Goal: Information Seeking & Learning: Learn about a topic

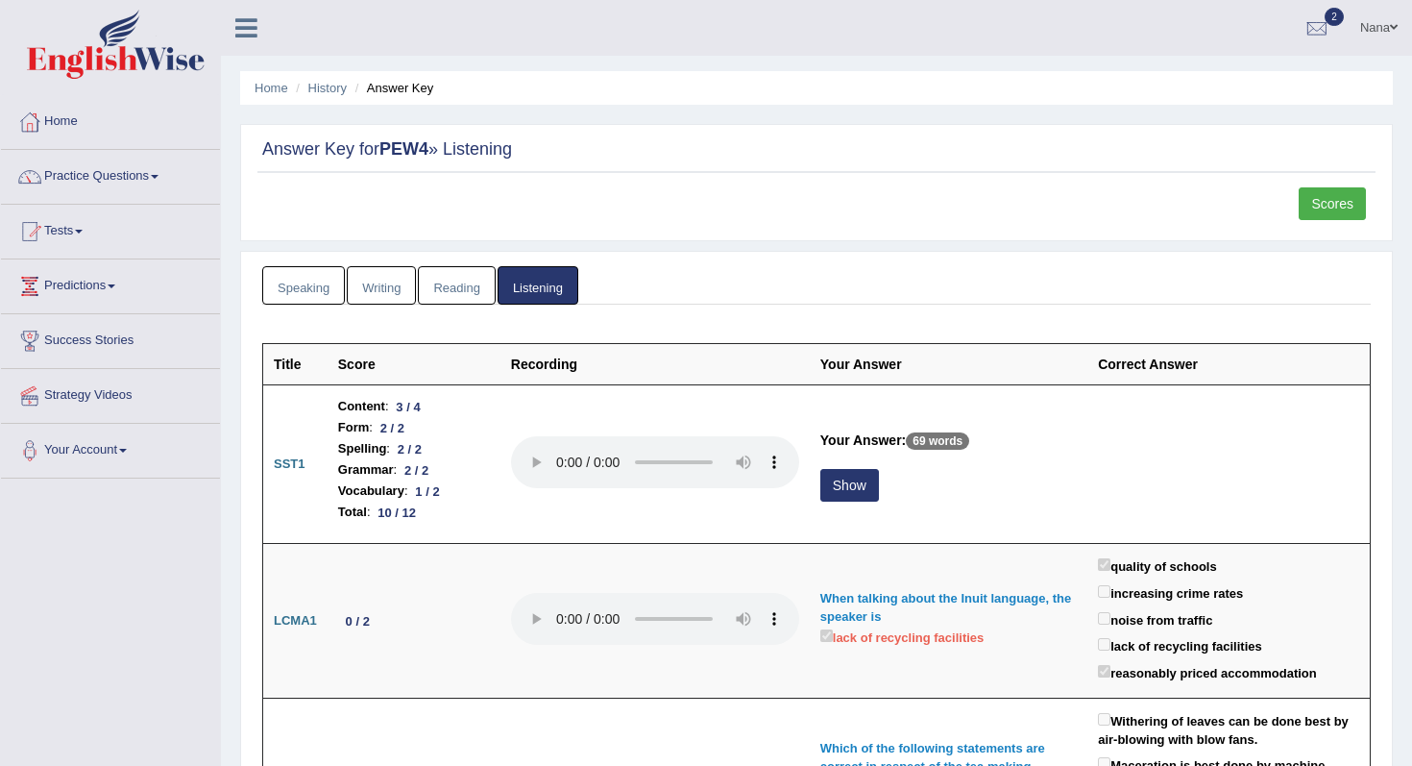
click at [1339, 203] on link "Scores" at bounding box center [1332, 203] width 67 height 33
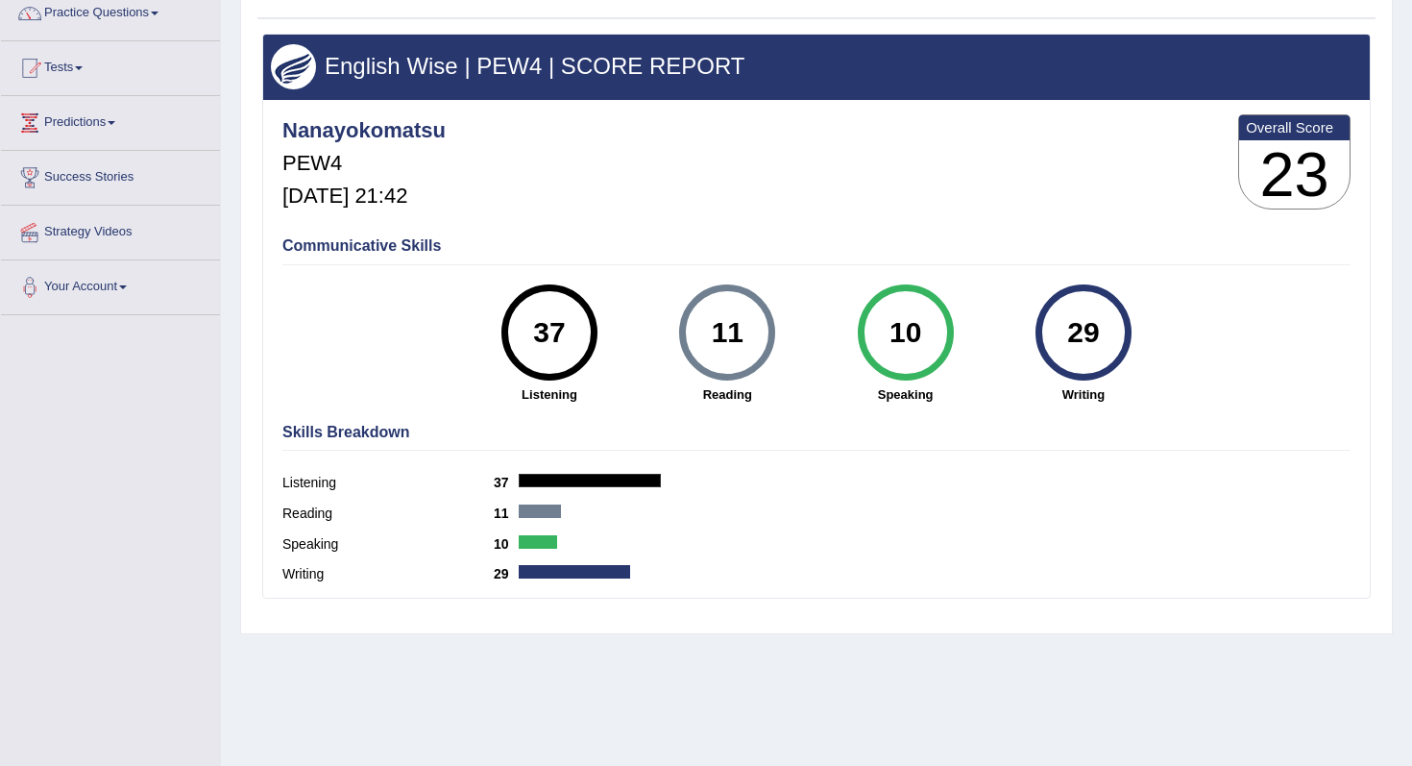
scroll to position [243, 0]
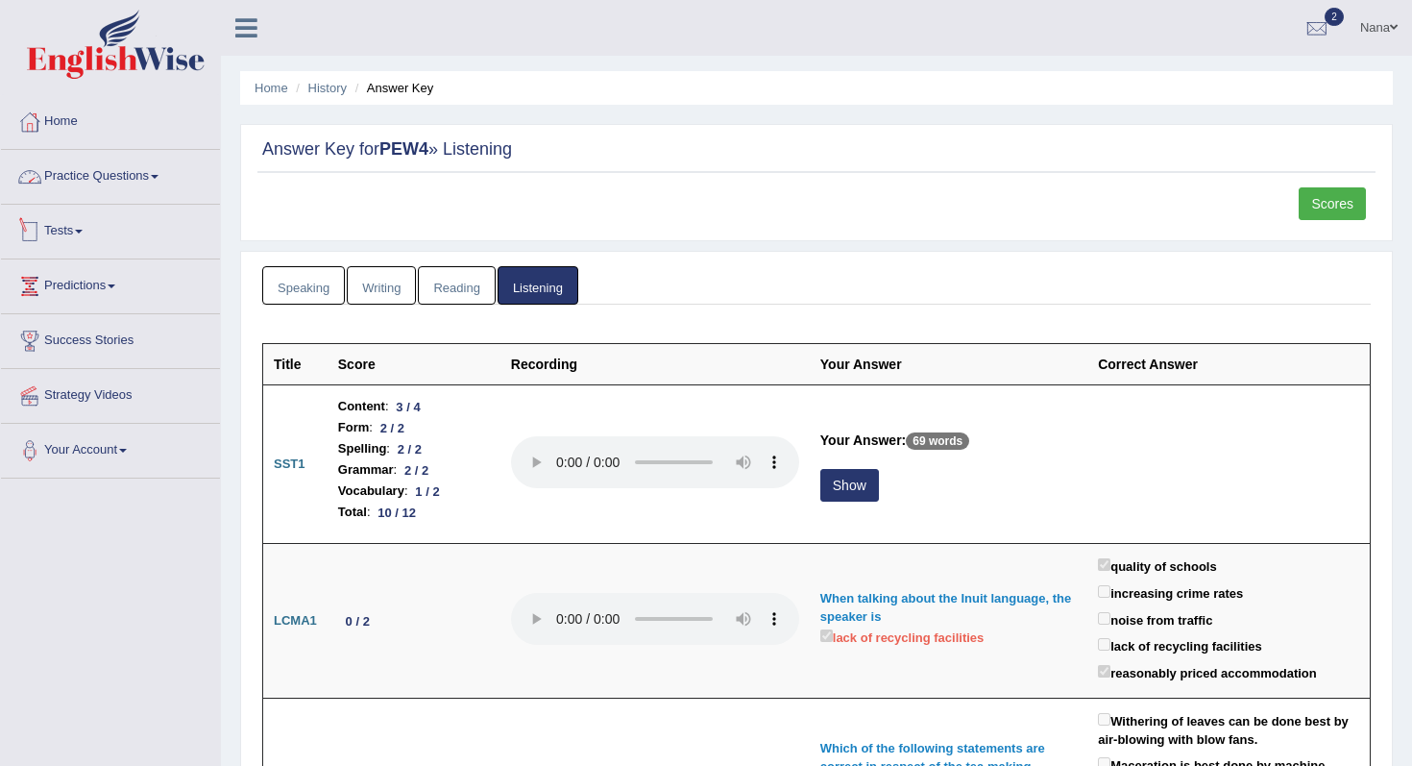
click at [129, 169] on link "Practice Questions" at bounding box center [110, 174] width 219 height 48
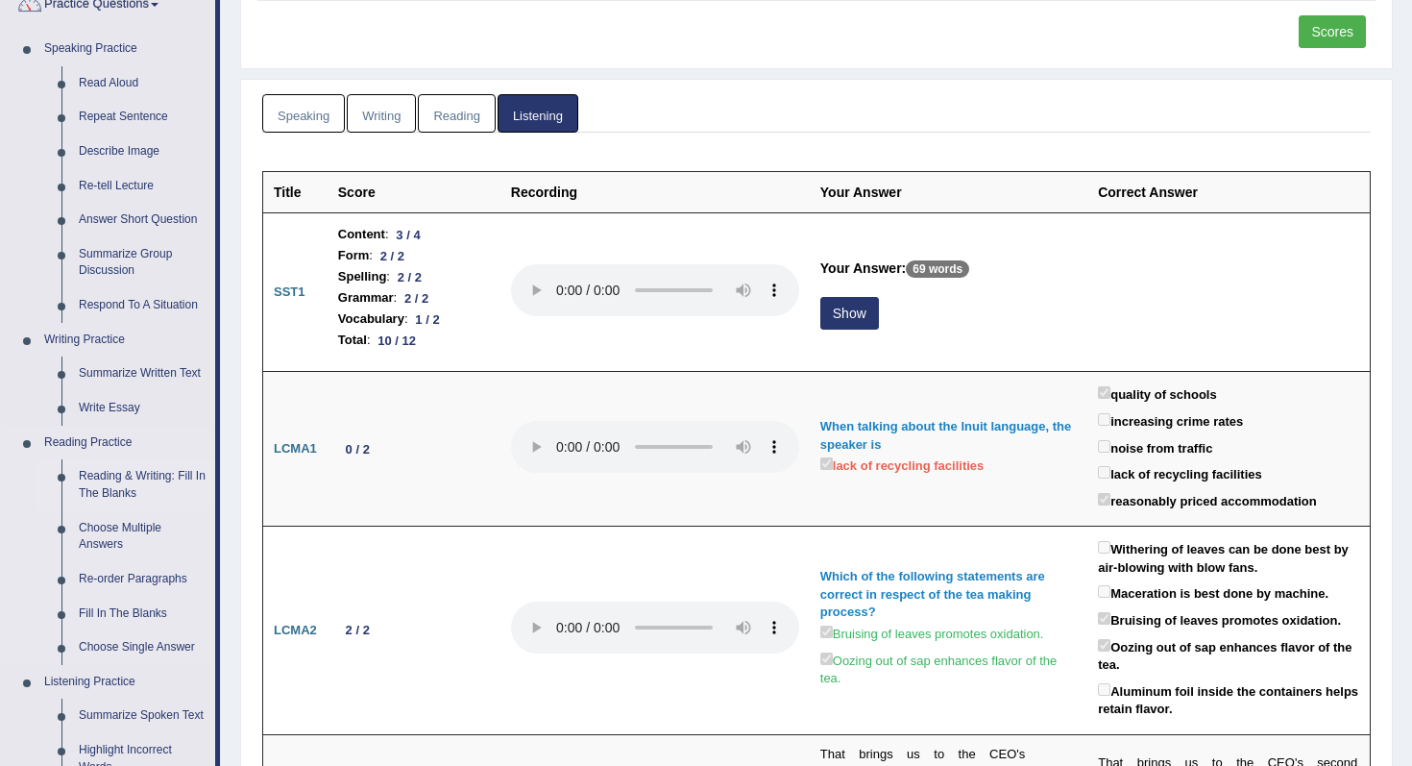
scroll to position [156, 0]
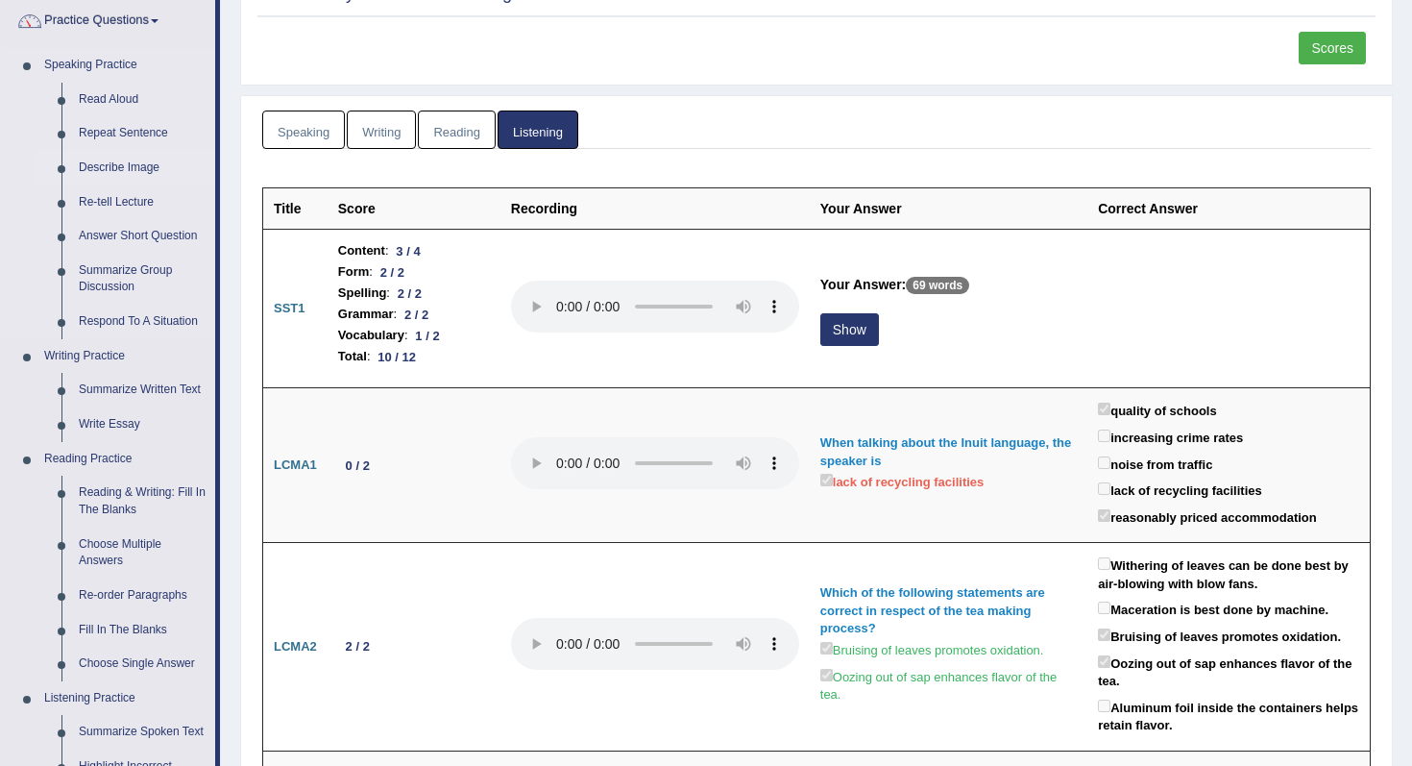
click at [136, 170] on link "Describe Image" at bounding box center [142, 168] width 145 height 35
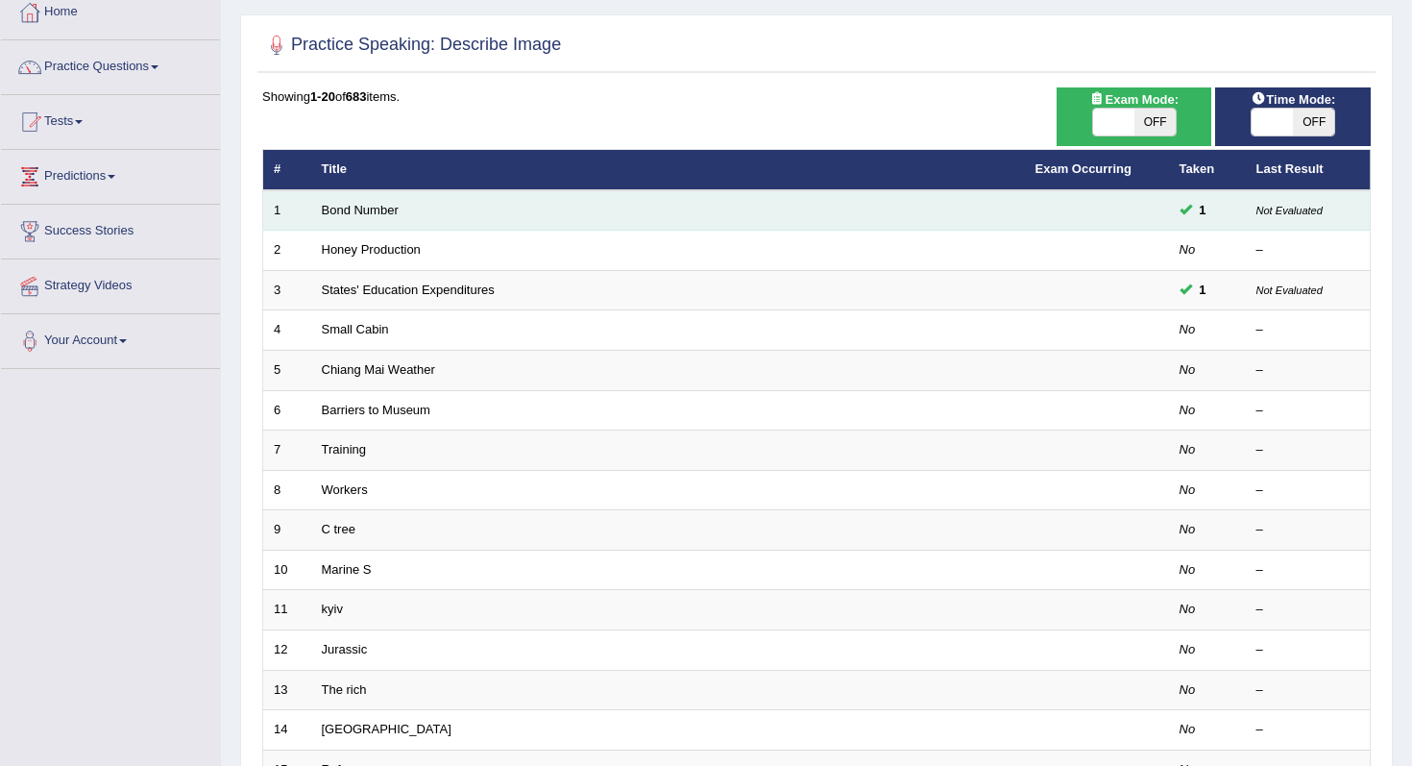
scroll to position [112, 0]
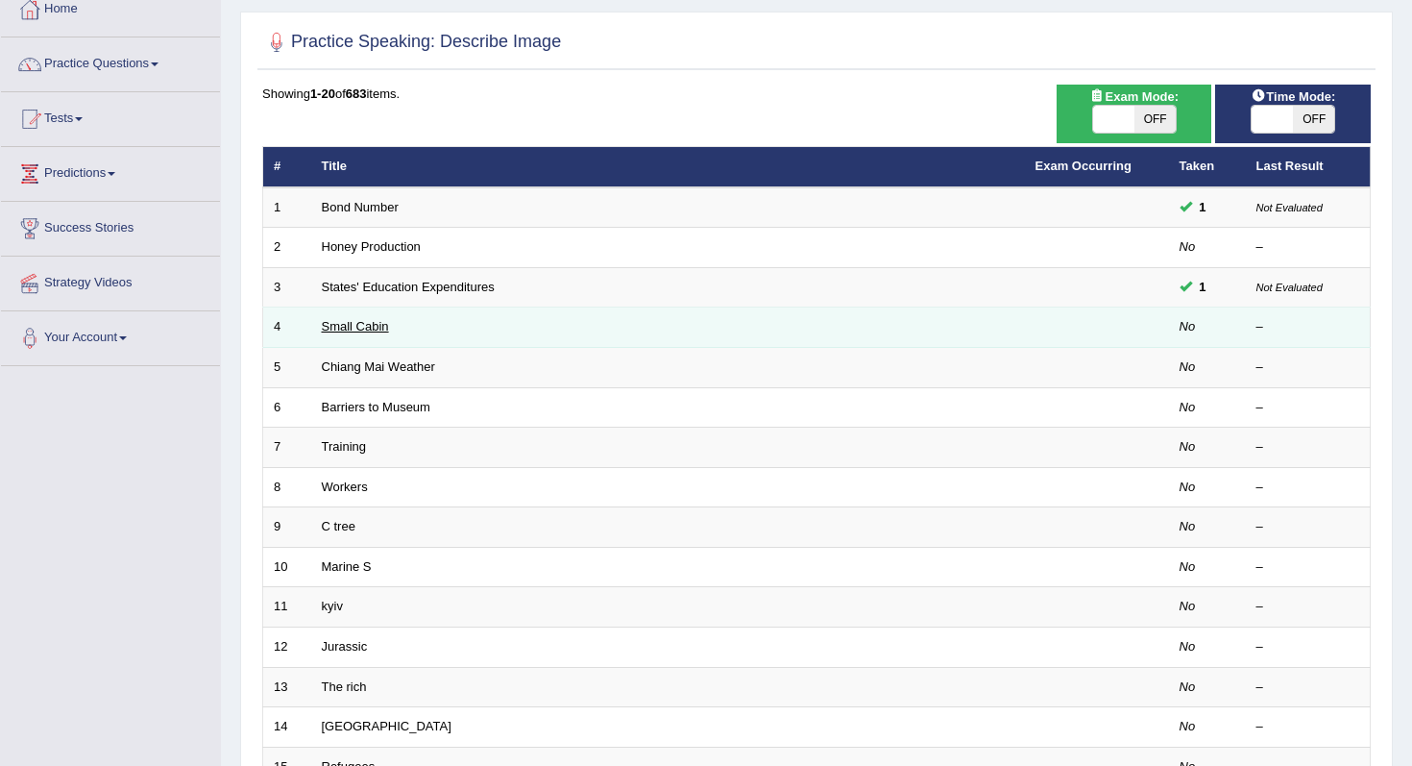
click at [374, 331] on link "Small Cabin" at bounding box center [355, 326] width 67 height 14
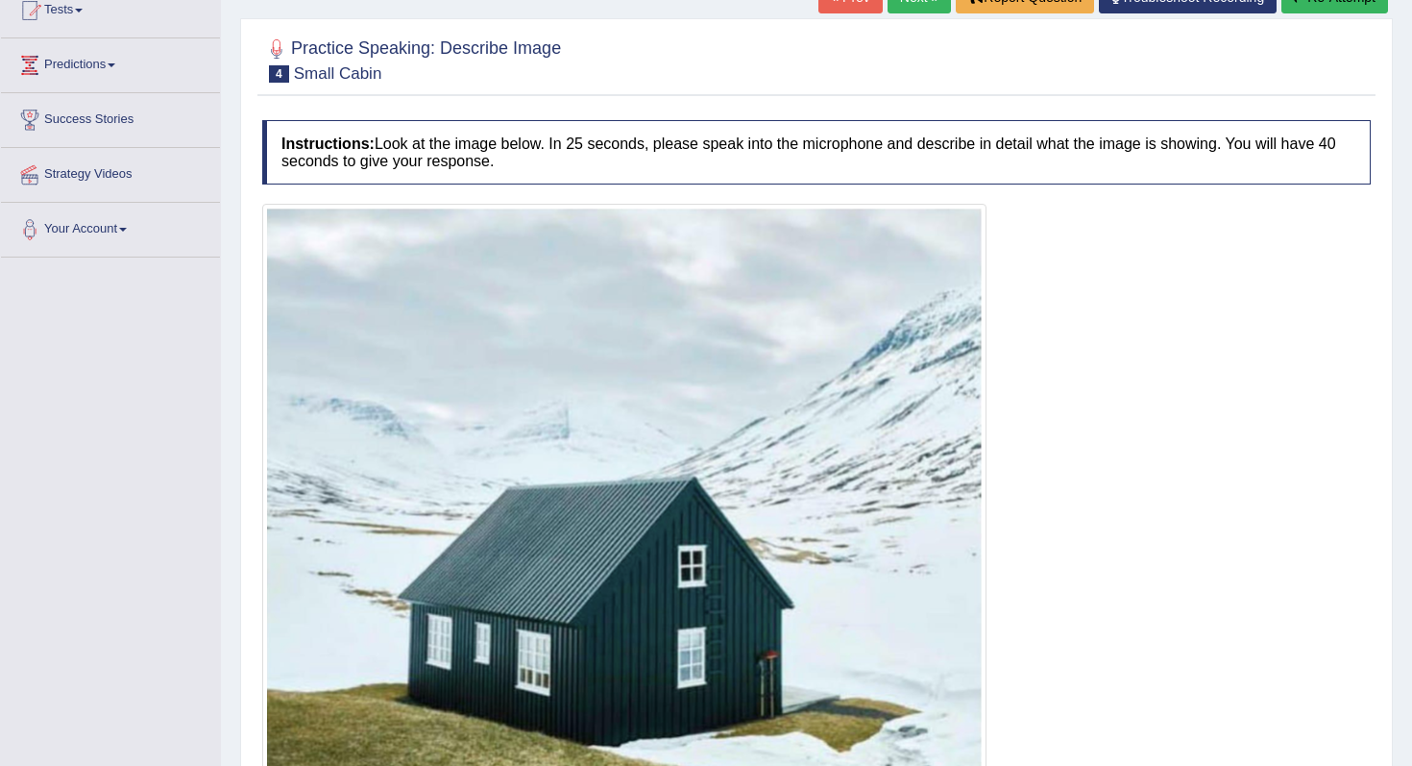
scroll to position [161, 0]
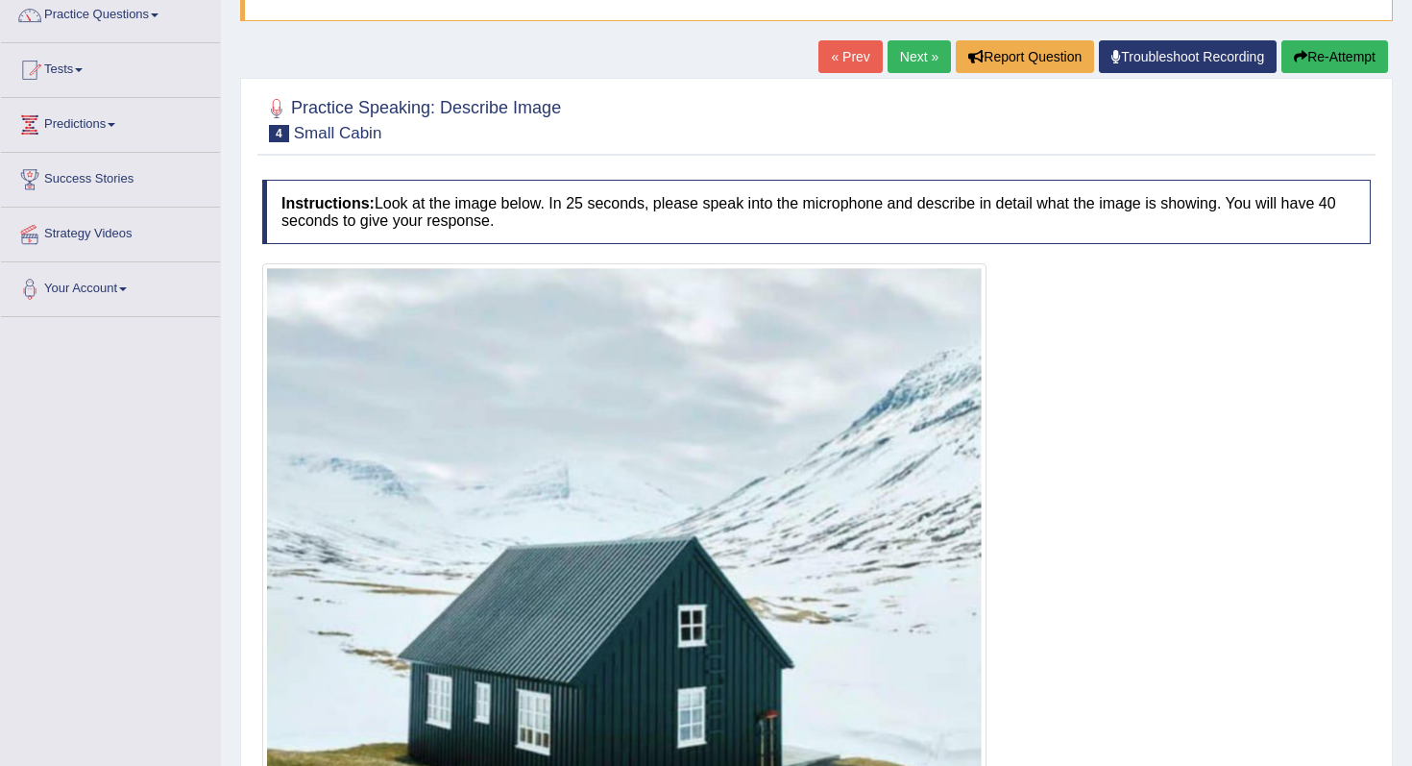
click at [917, 65] on link "Next »" at bounding box center [919, 56] width 63 height 33
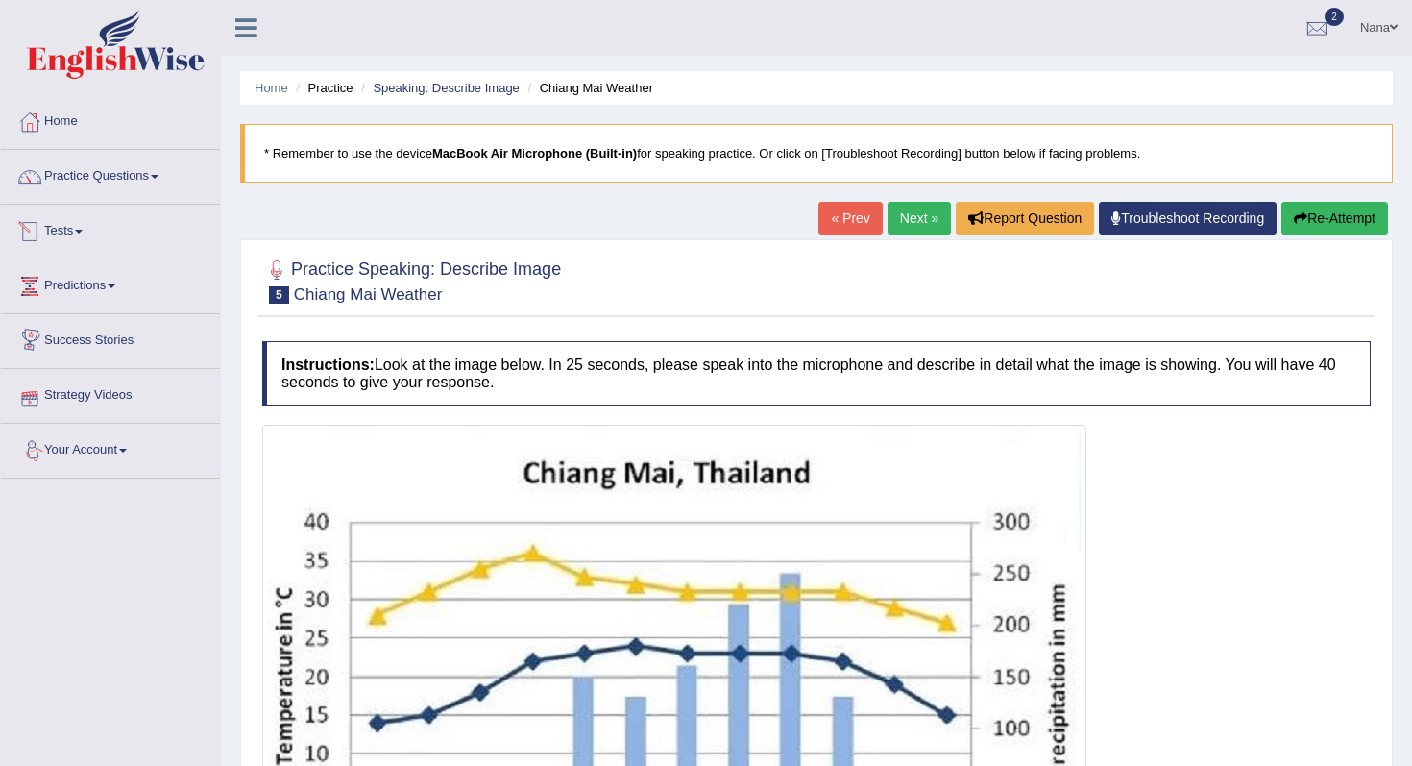
click at [76, 234] on link "Tests" at bounding box center [110, 229] width 219 height 48
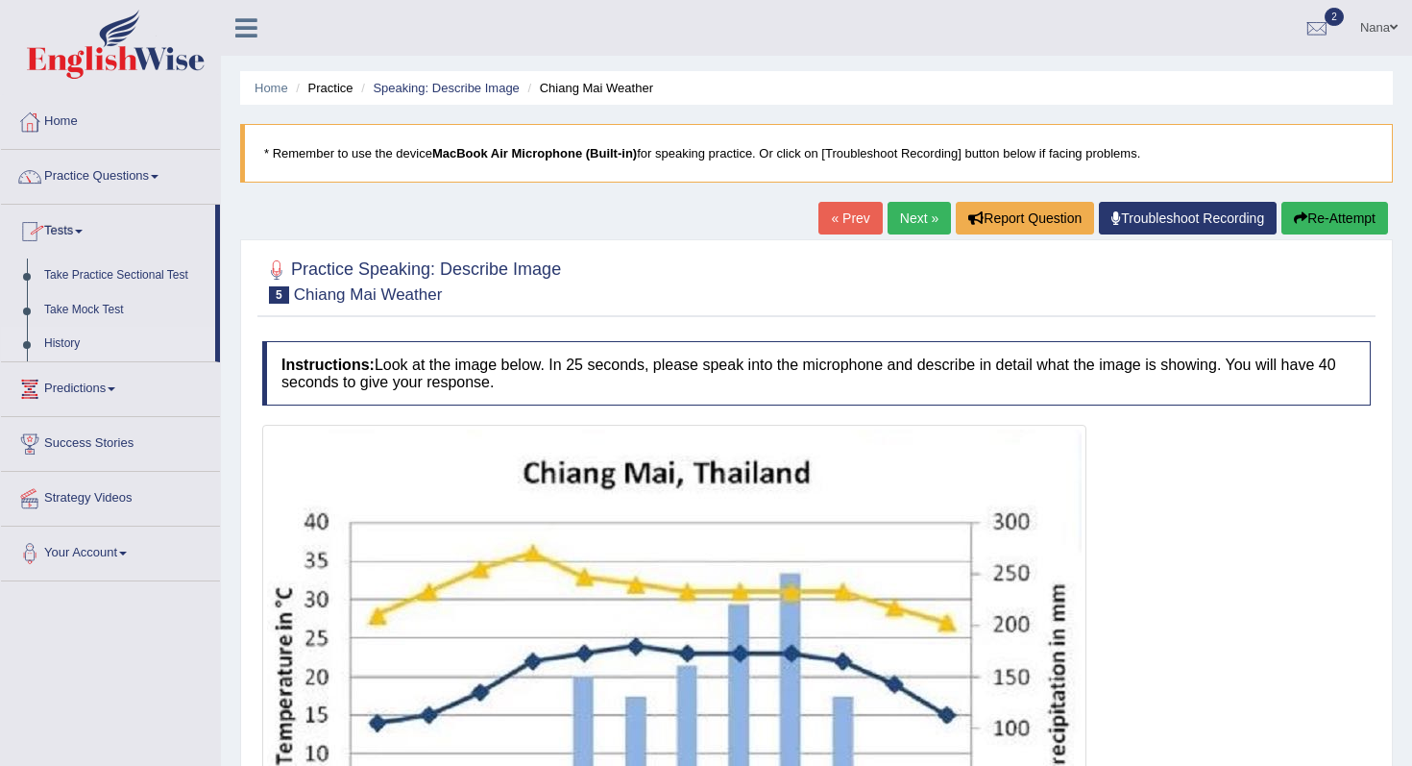
click at [70, 341] on link "History" at bounding box center [126, 344] width 180 height 35
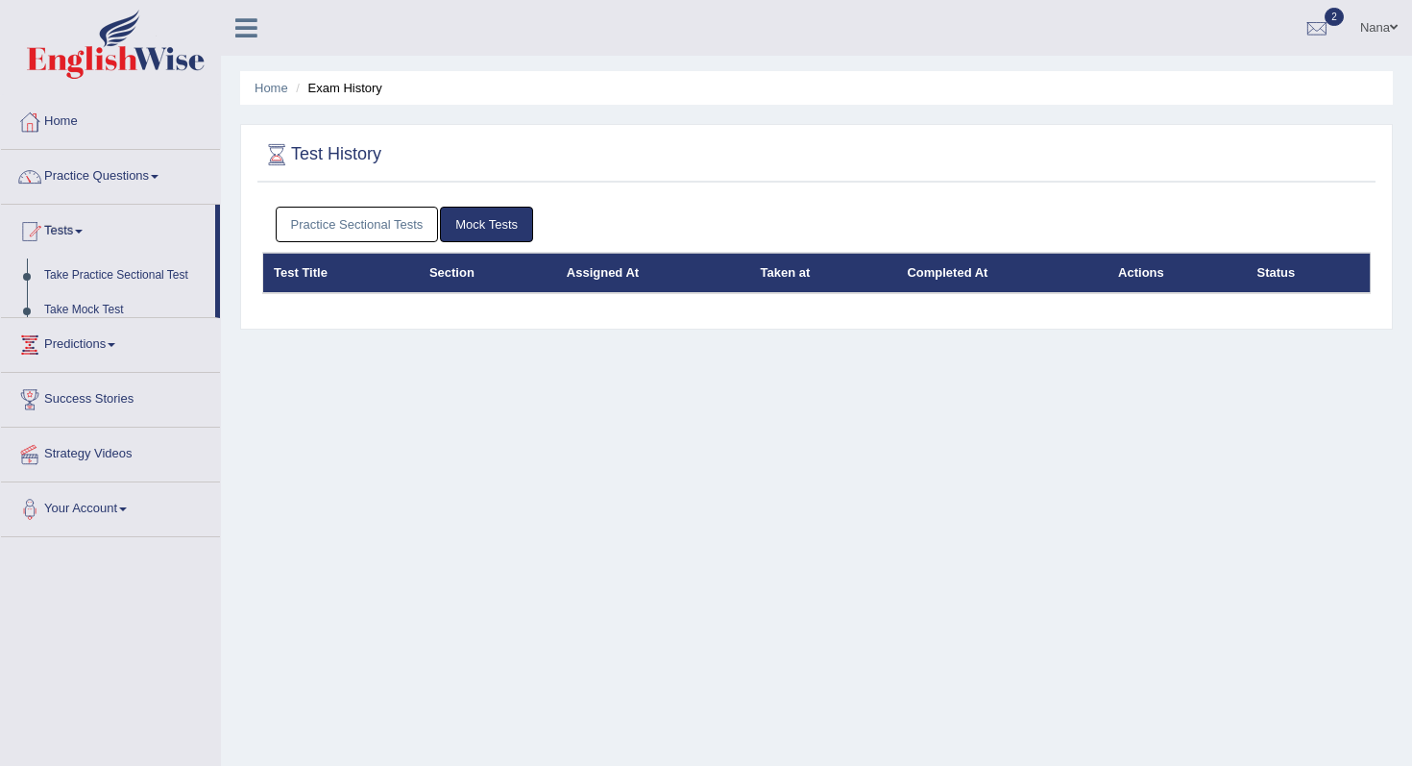
click at [367, 219] on link "Practice Sectional Tests" at bounding box center [357, 225] width 163 height 36
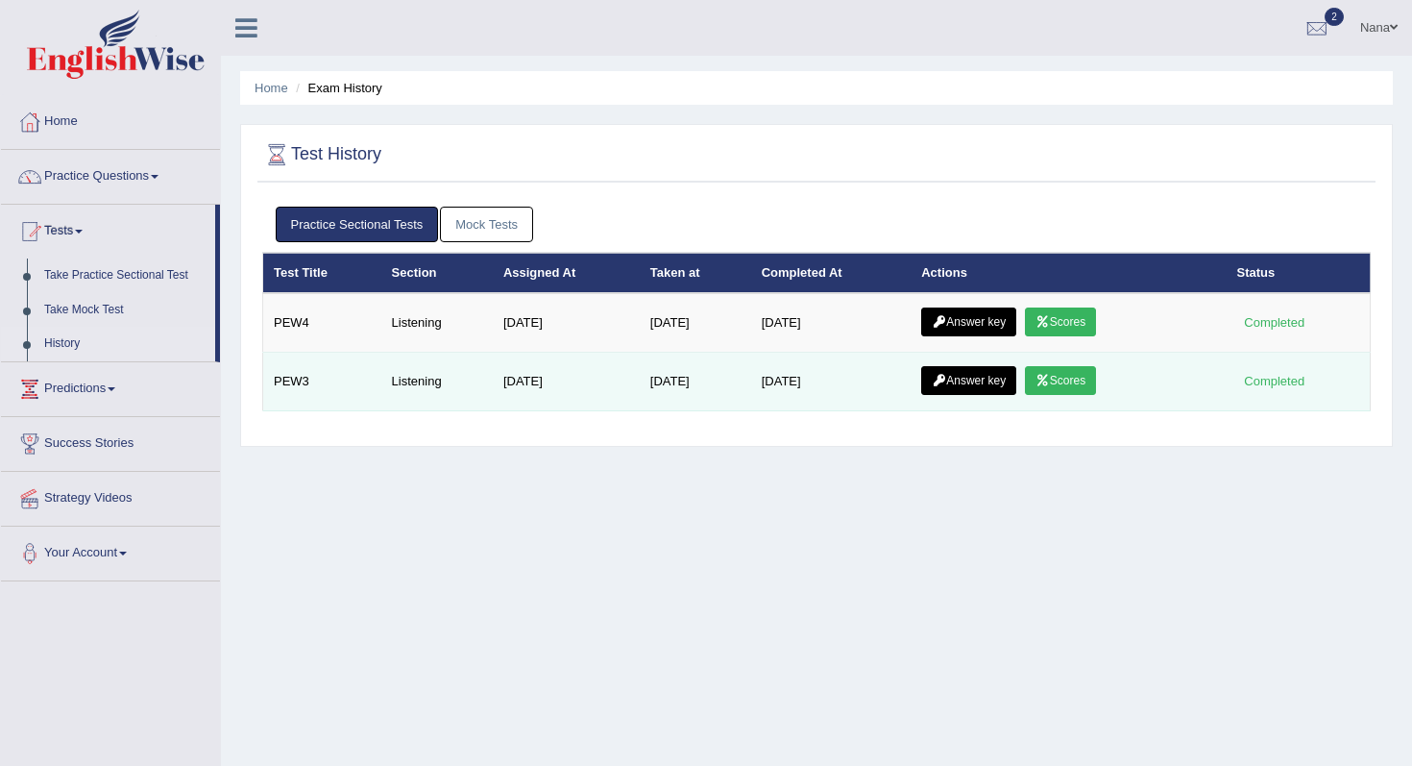
click at [987, 385] on link "Answer key" at bounding box center [968, 380] width 95 height 29
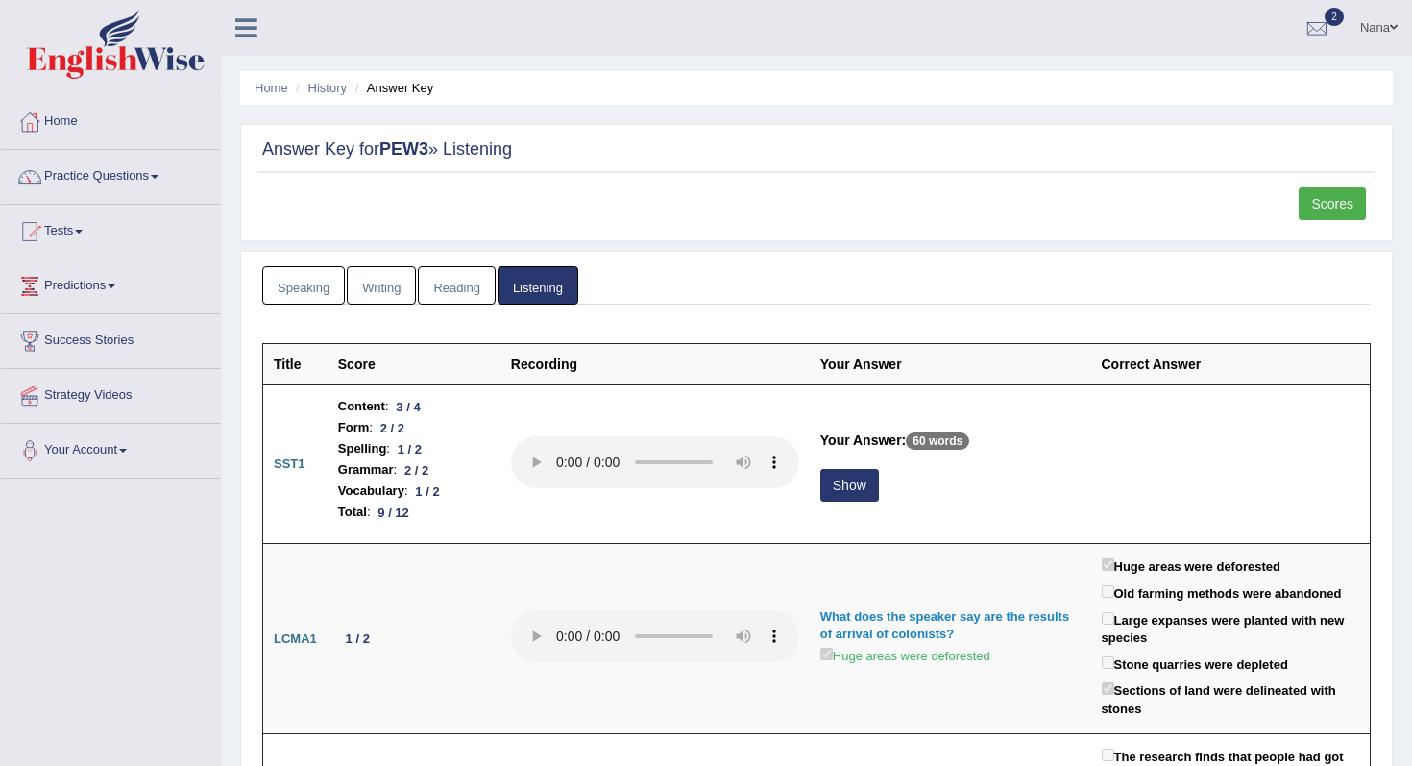
click at [1346, 204] on link "Scores" at bounding box center [1332, 203] width 67 height 33
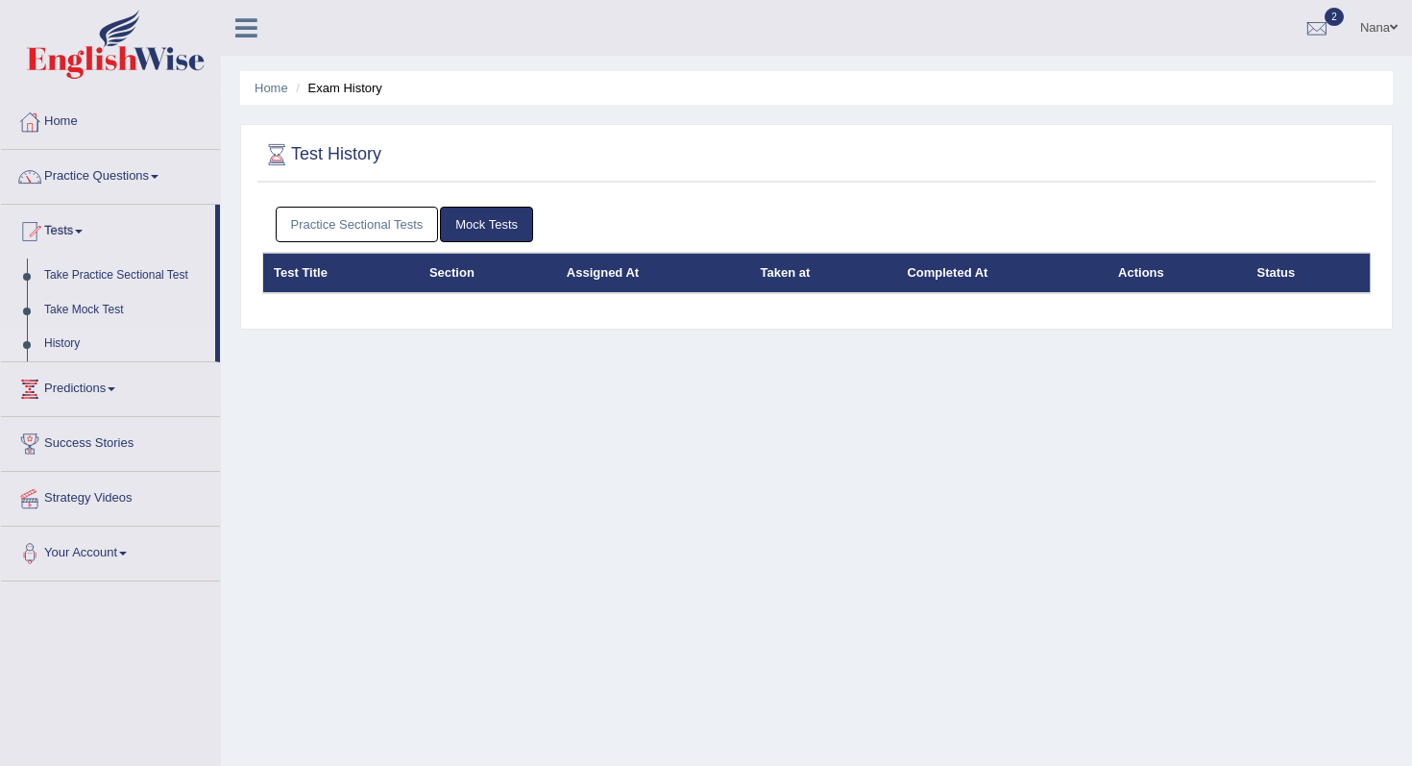
click at [78, 341] on link "History" at bounding box center [126, 344] width 180 height 35
click at [492, 231] on link "Mock Tests" at bounding box center [486, 225] width 93 height 36
click at [374, 231] on link "Practice Sectional Tests" at bounding box center [357, 225] width 163 height 36
click at [86, 186] on link "Practice Questions" at bounding box center [110, 174] width 219 height 48
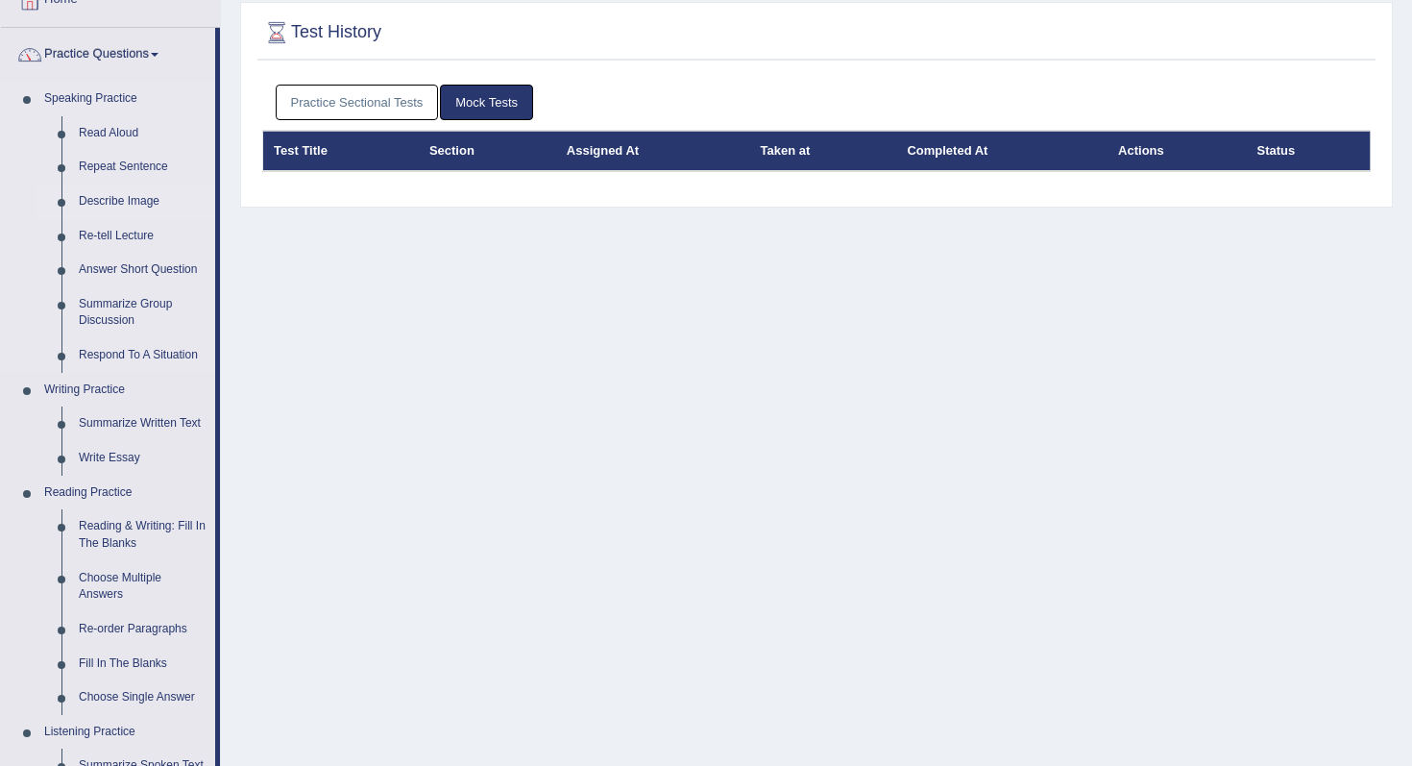
scroll to position [114, 0]
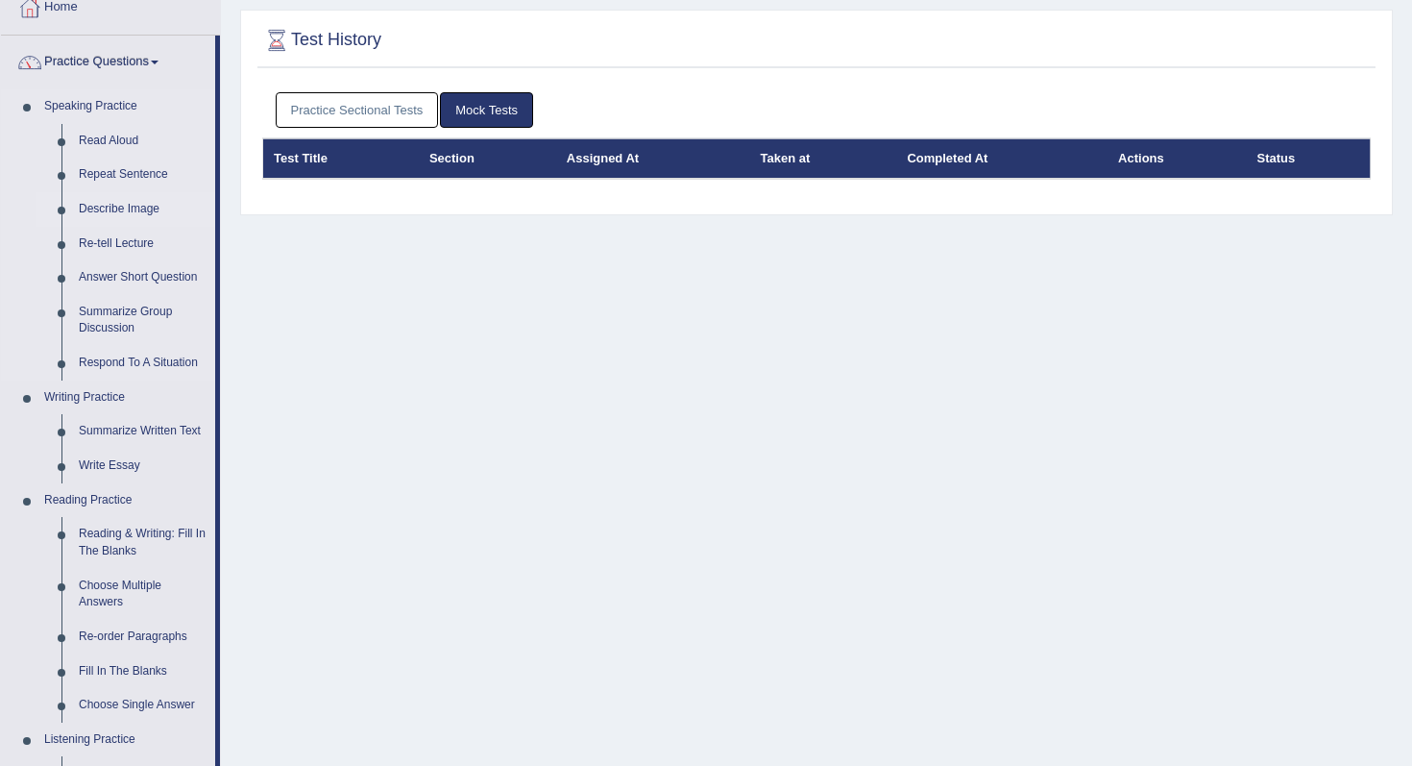
click at [120, 212] on link "Describe Image" at bounding box center [142, 209] width 145 height 35
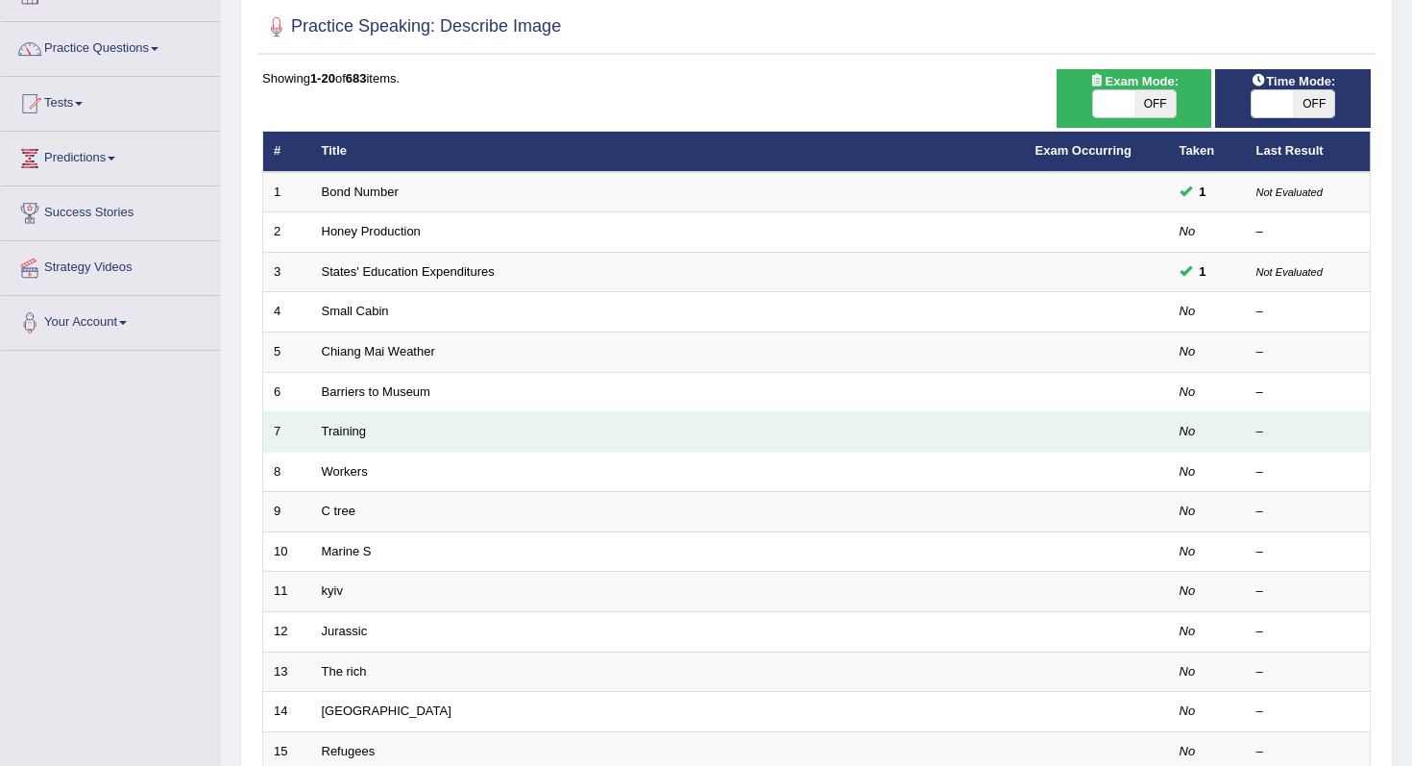
scroll to position [123, 0]
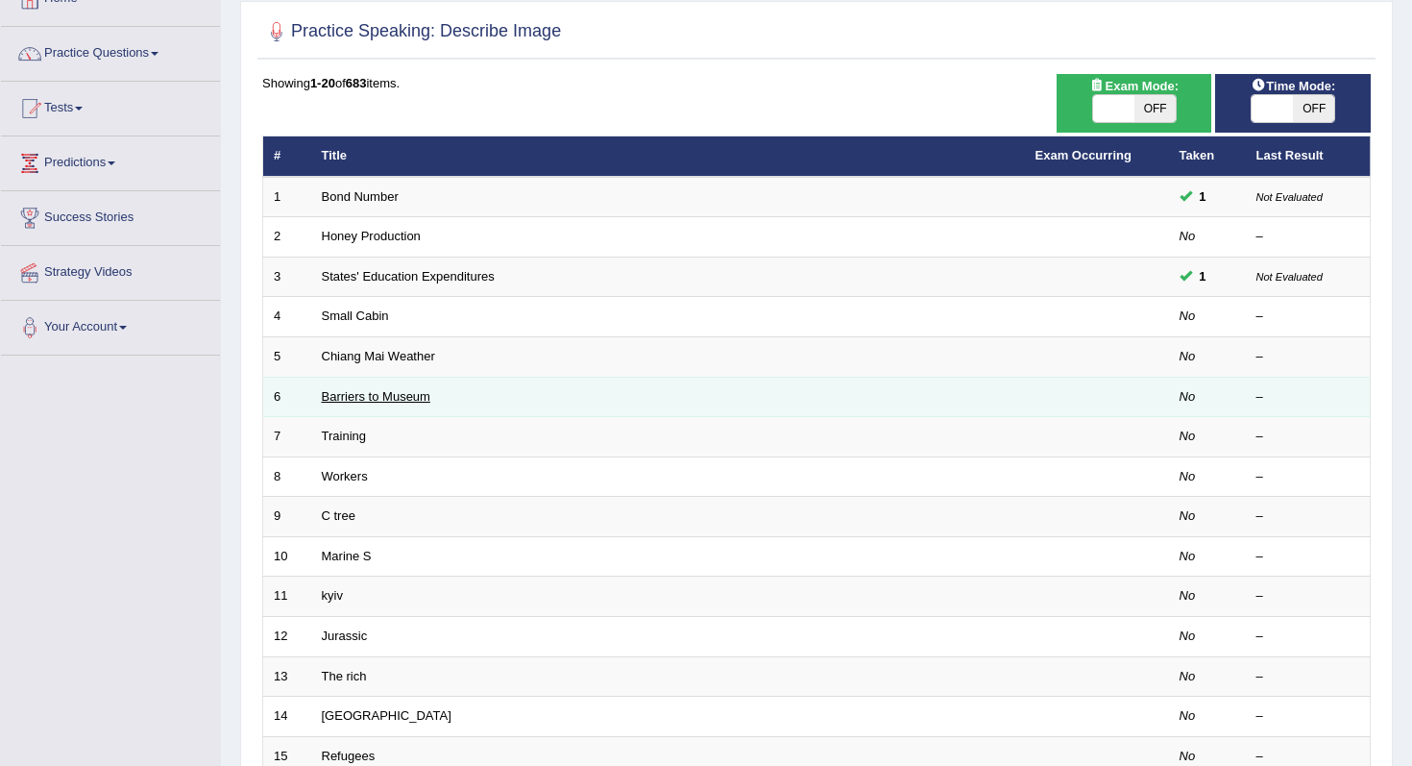
click at [371, 400] on link "Barriers to Museum" at bounding box center [376, 396] width 109 height 14
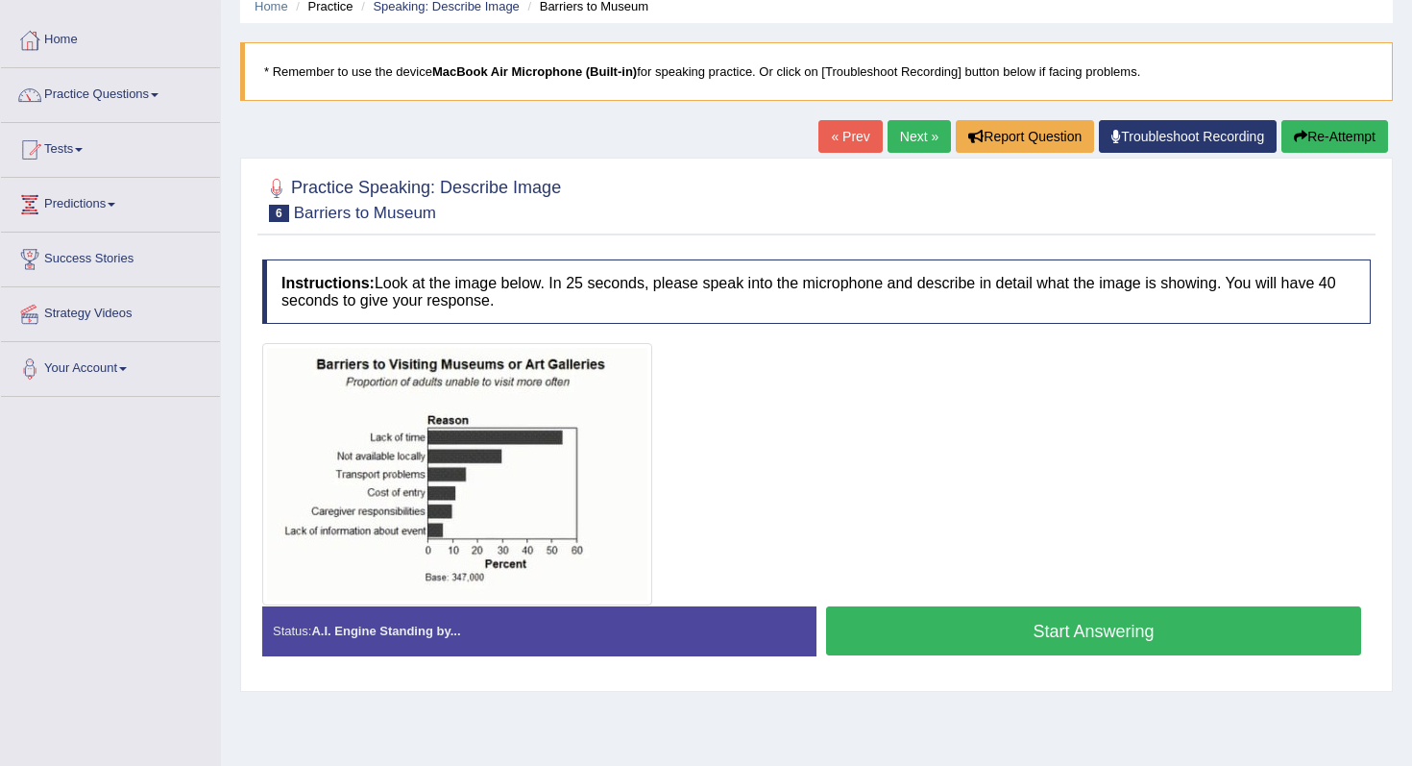
scroll to position [84, 0]
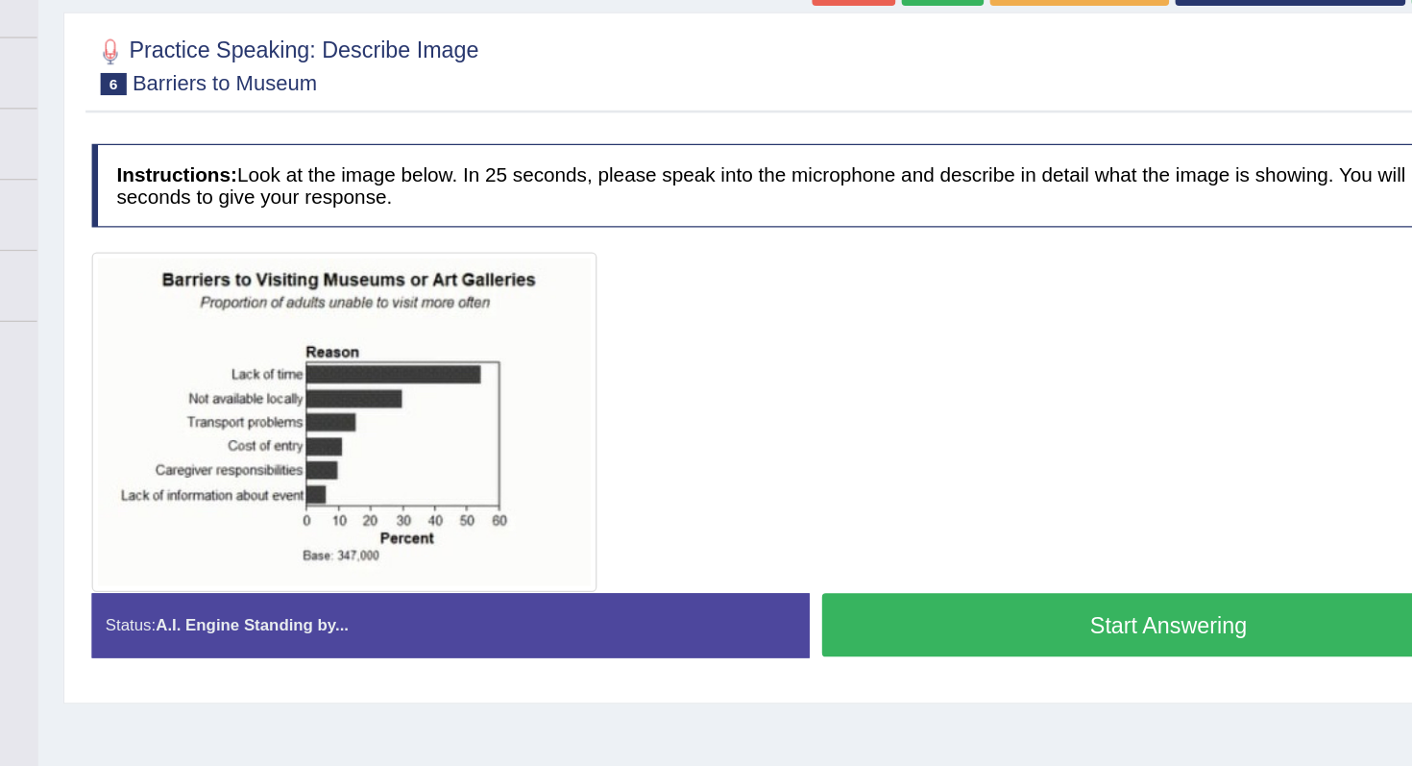
click at [993, 615] on button "Start Answering" at bounding box center [1093, 628] width 535 height 49
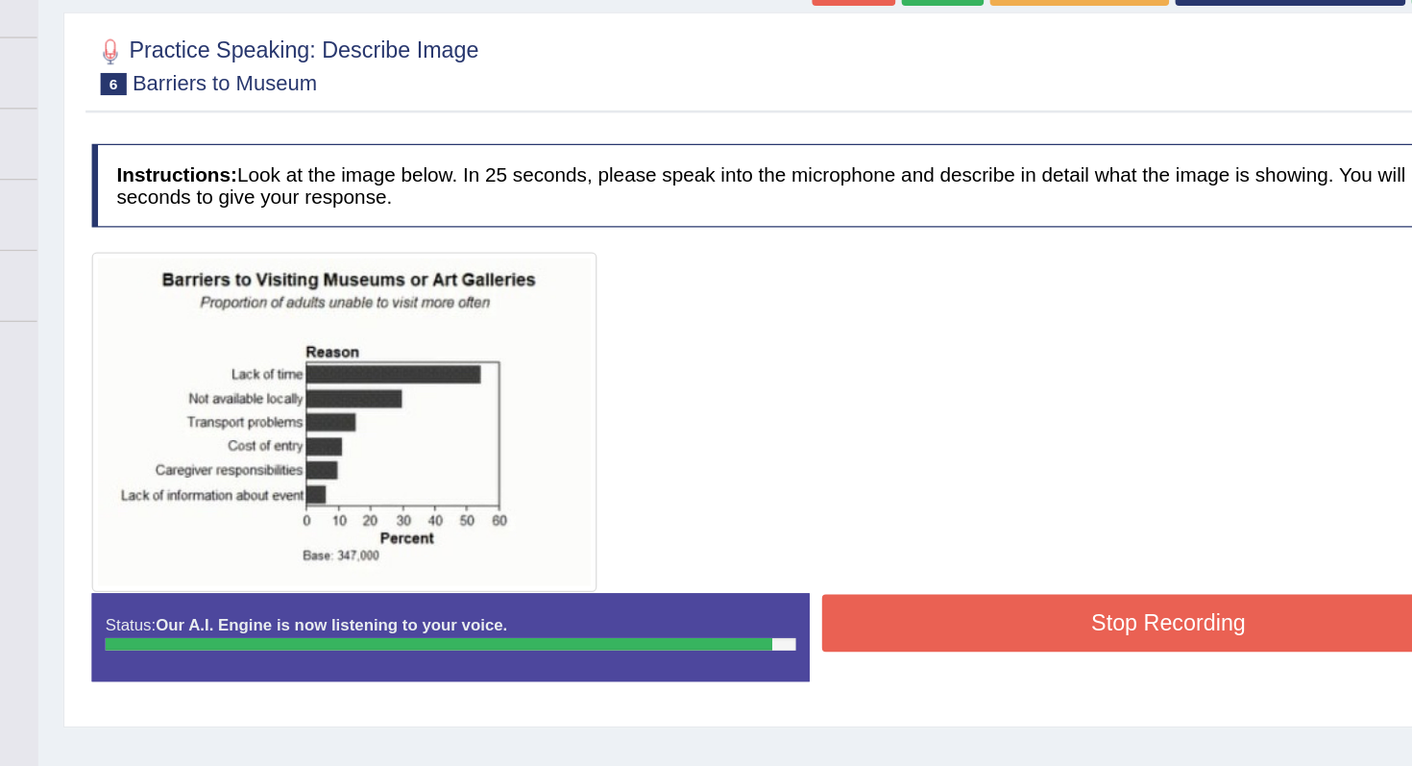
click at [1166, 630] on button "Stop Recording" at bounding box center [1093, 627] width 535 height 44
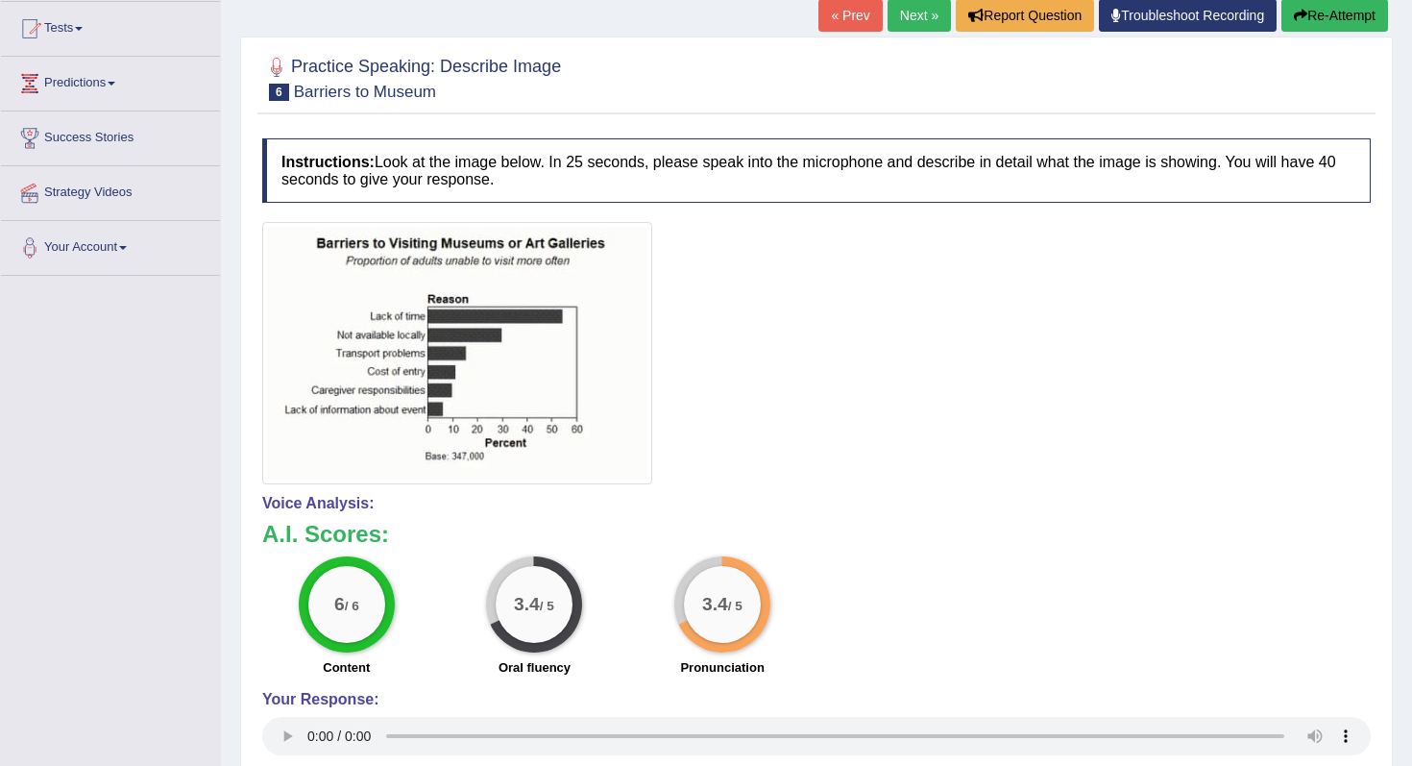
scroll to position [192, 0]
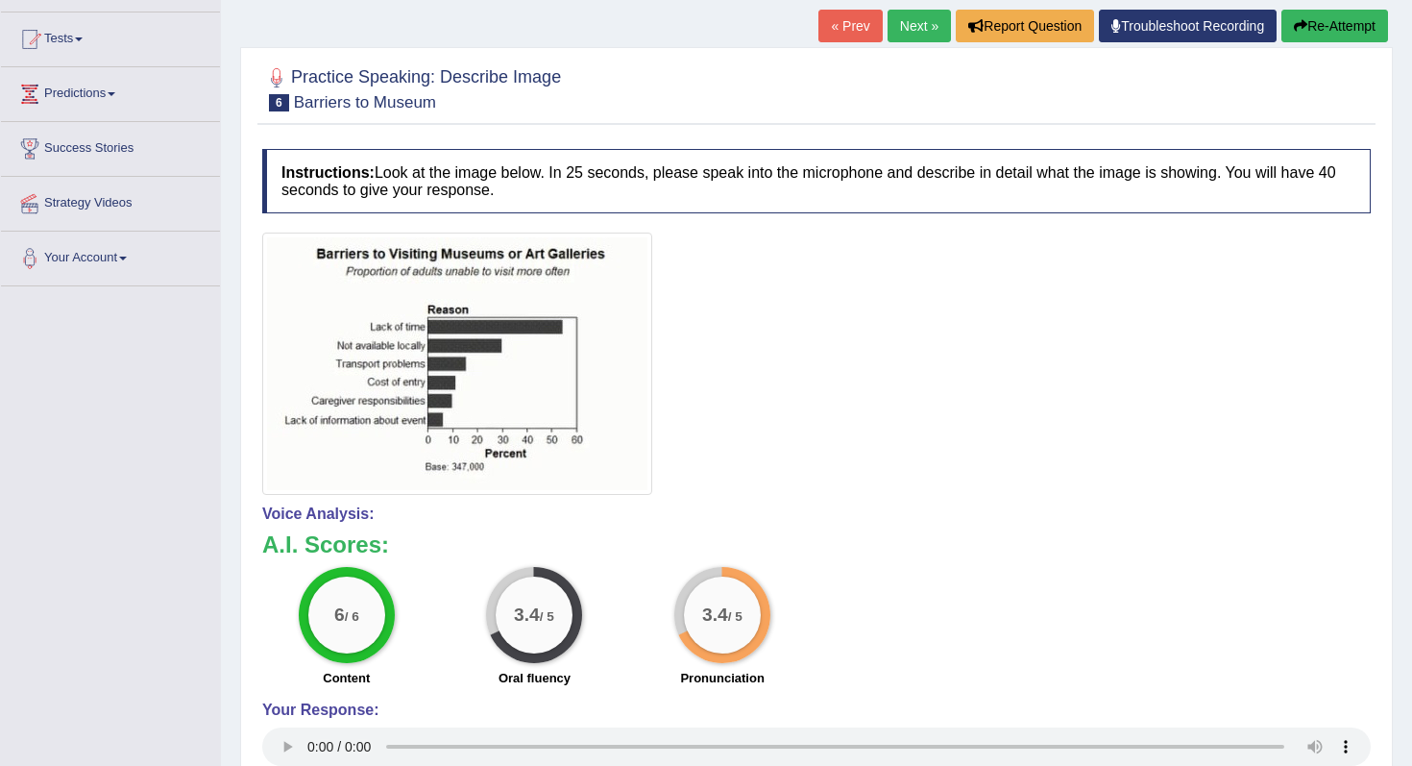
click at [918, 38] on link "Next »" at bounding box center [919, 26] width 63 height 33
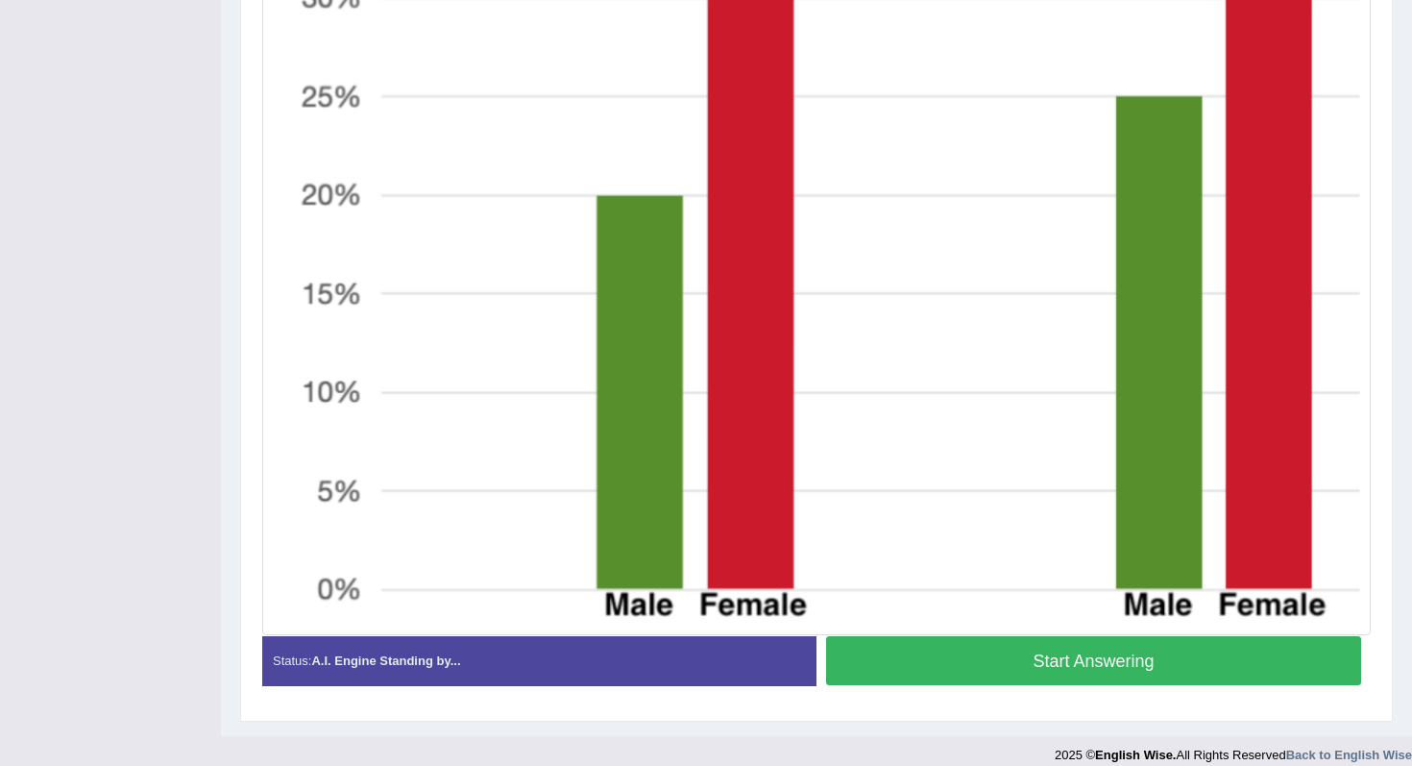
scroll to position [833, 0]
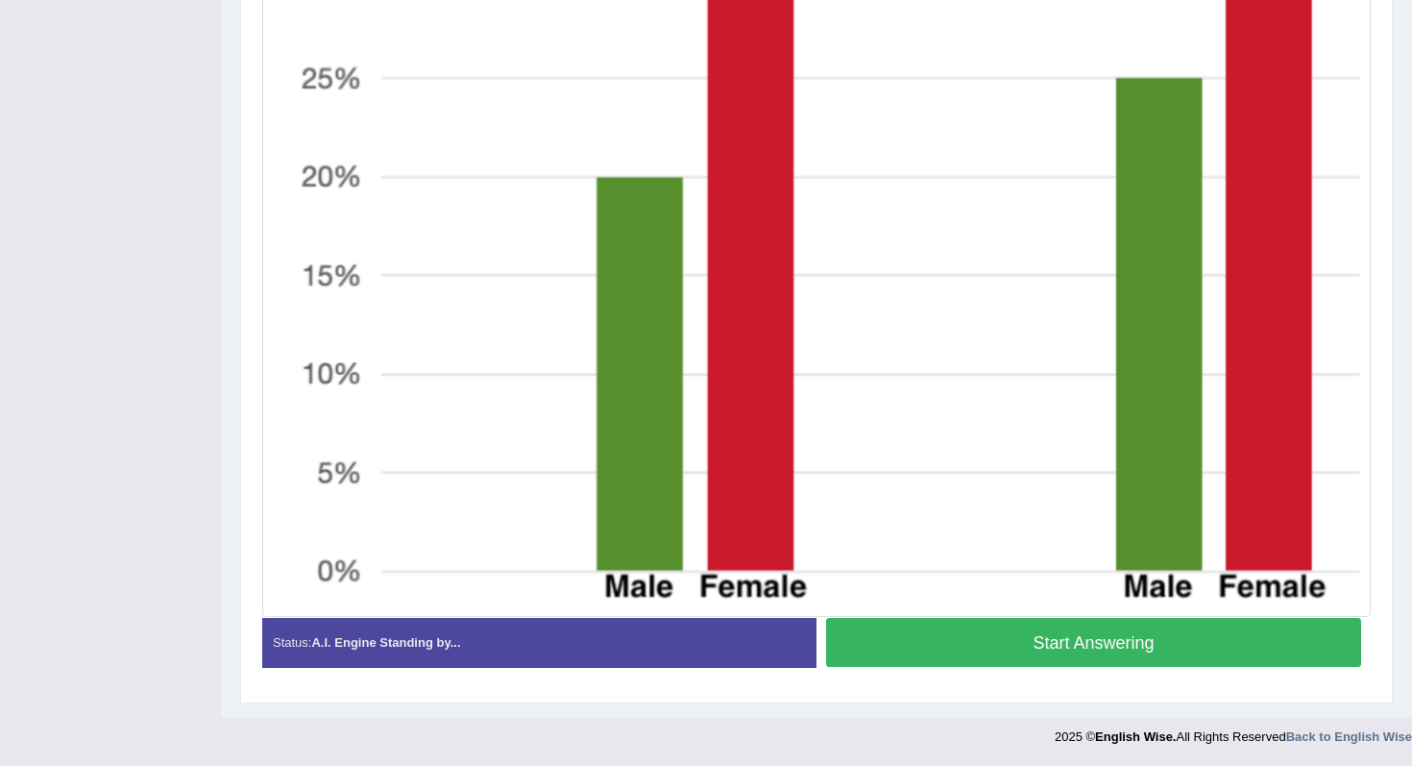
click at [971, 655] on button "Start Answering" at bounding box center [1093, 642] width 535 height 49
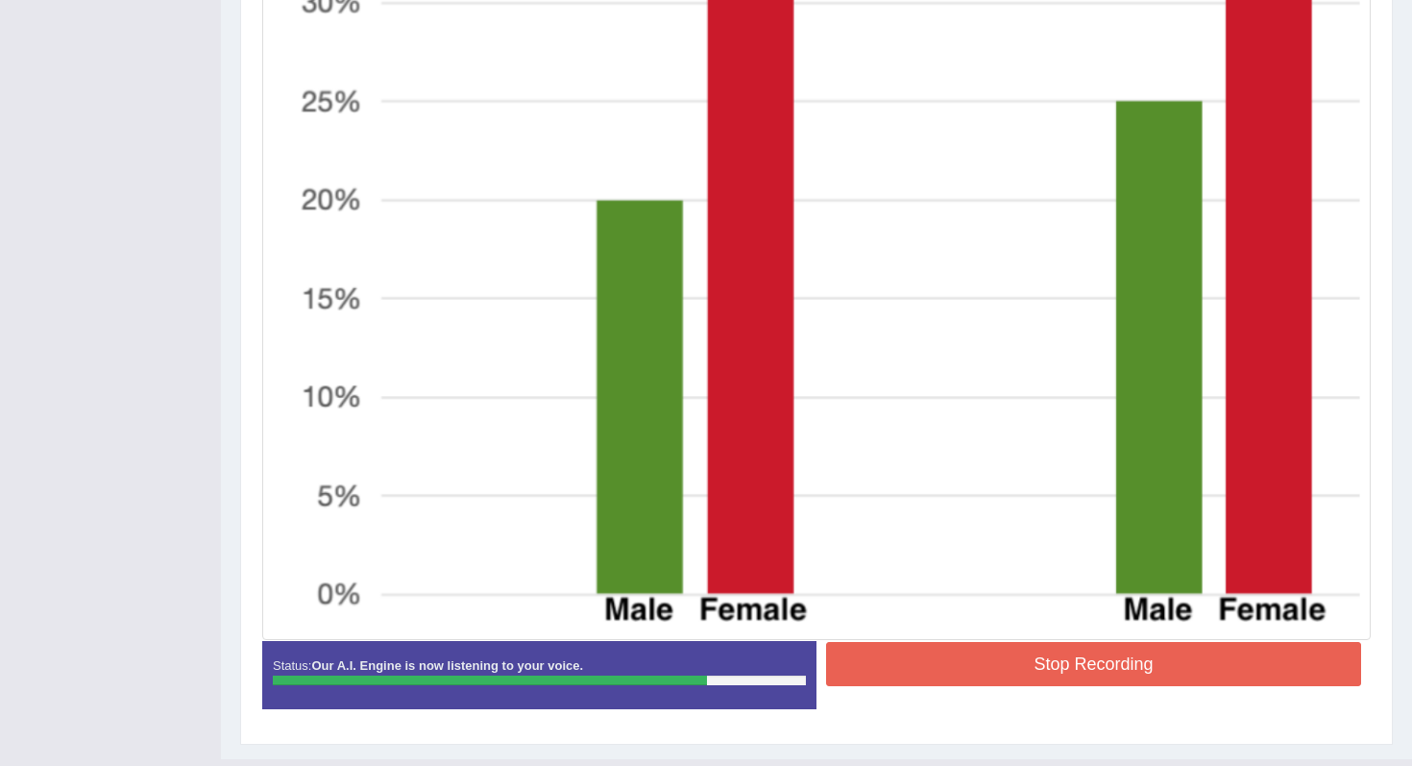
scroll to position [851, 0]
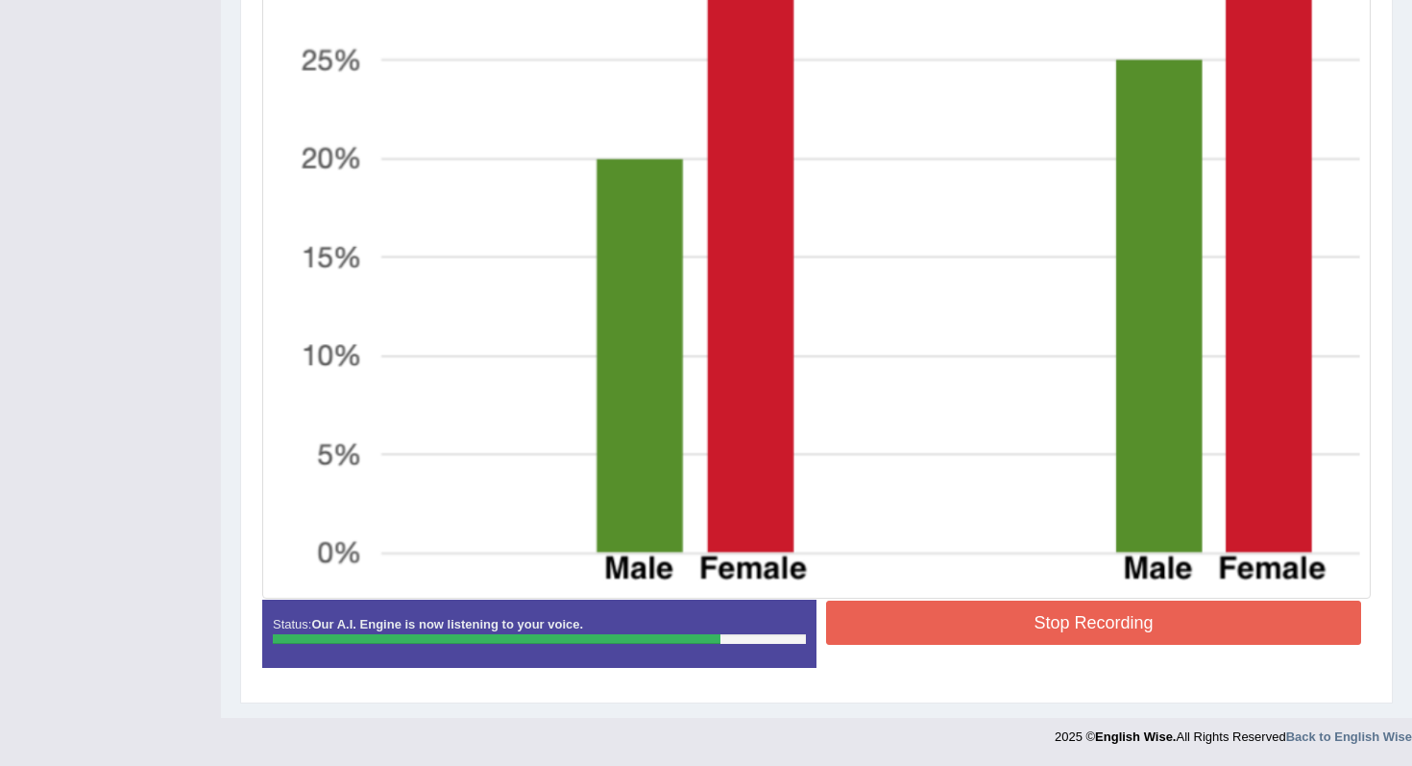
click at [977, 617] on button "Stop Recording" at bounding box center [1093, 622] width 535 height 44
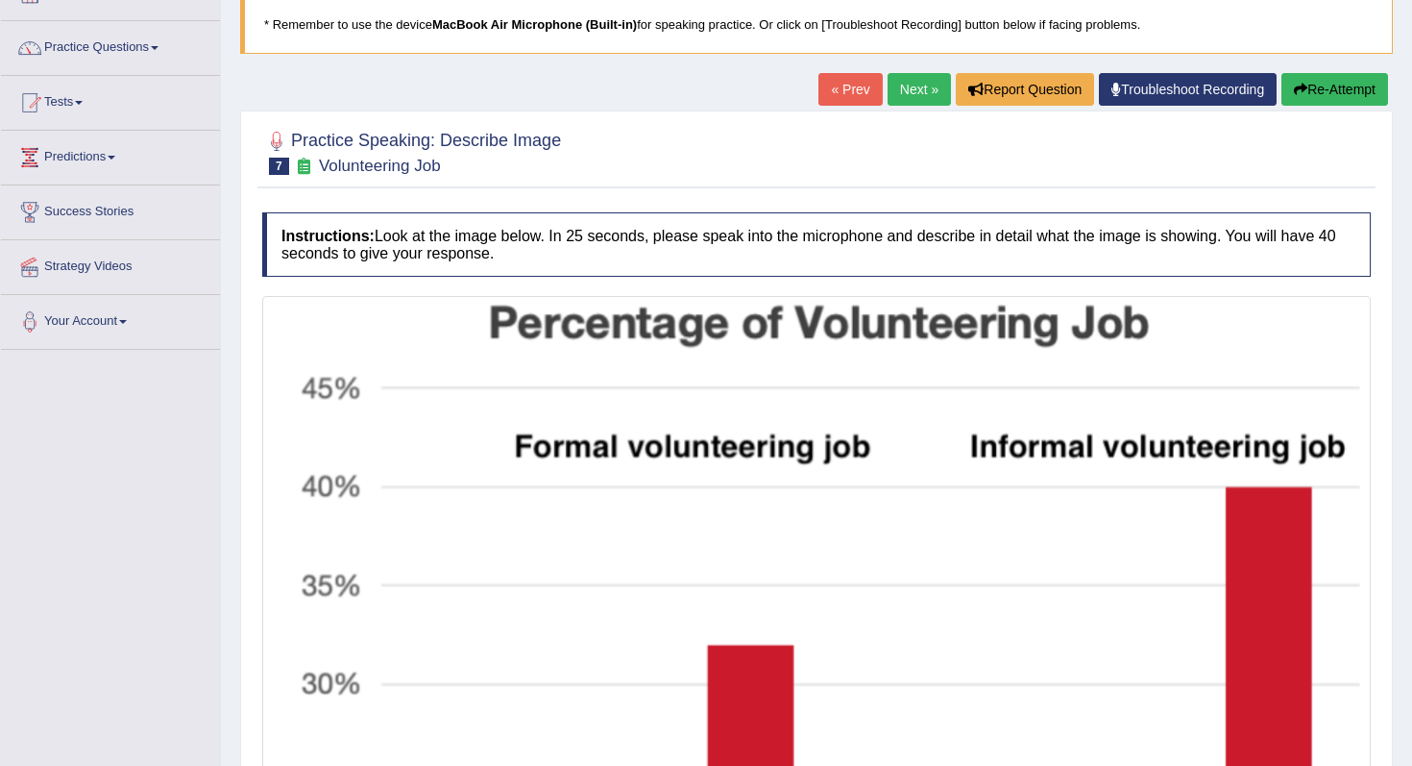
scroll to position [0, 0]
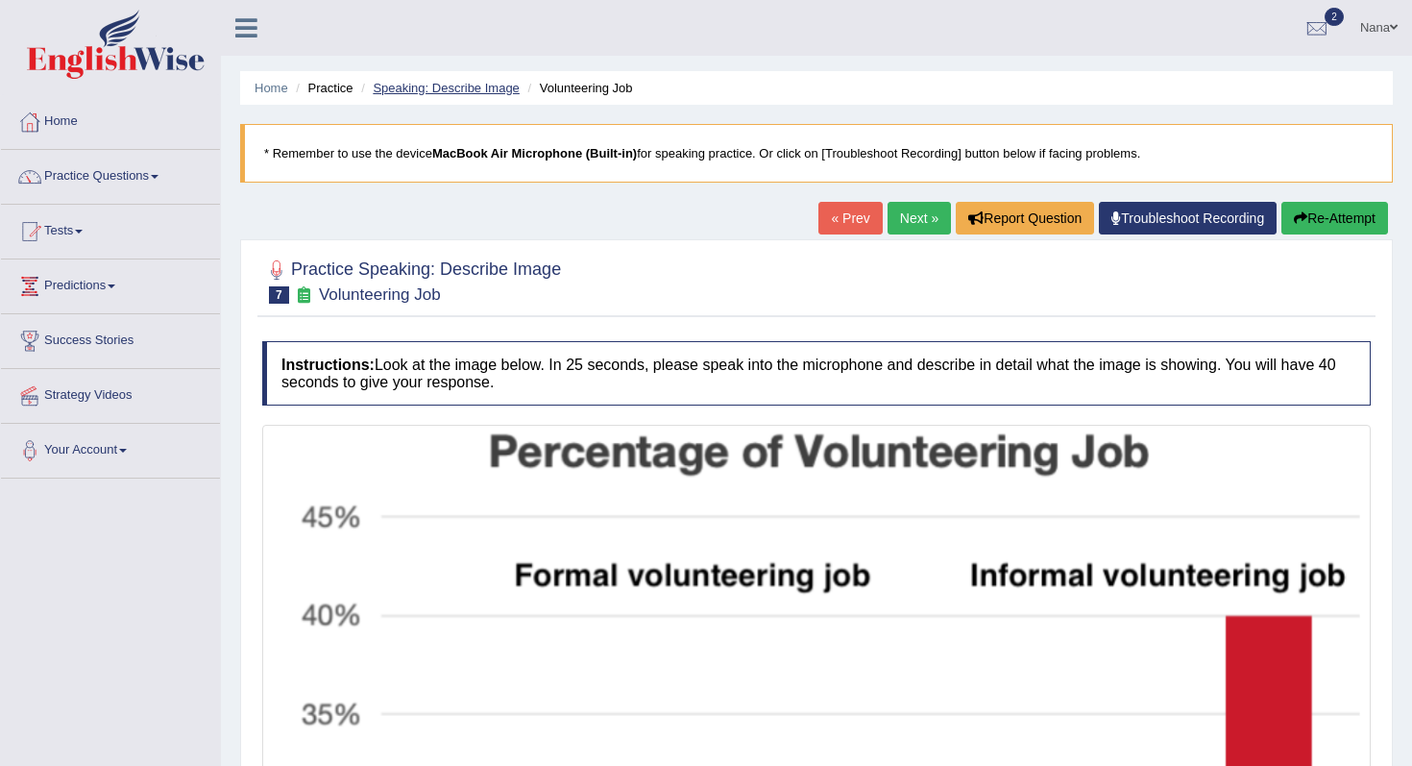
click at [488, 86] on link "Speaking: Describe Image" at bounding box center [446, 88] width 146 height 14
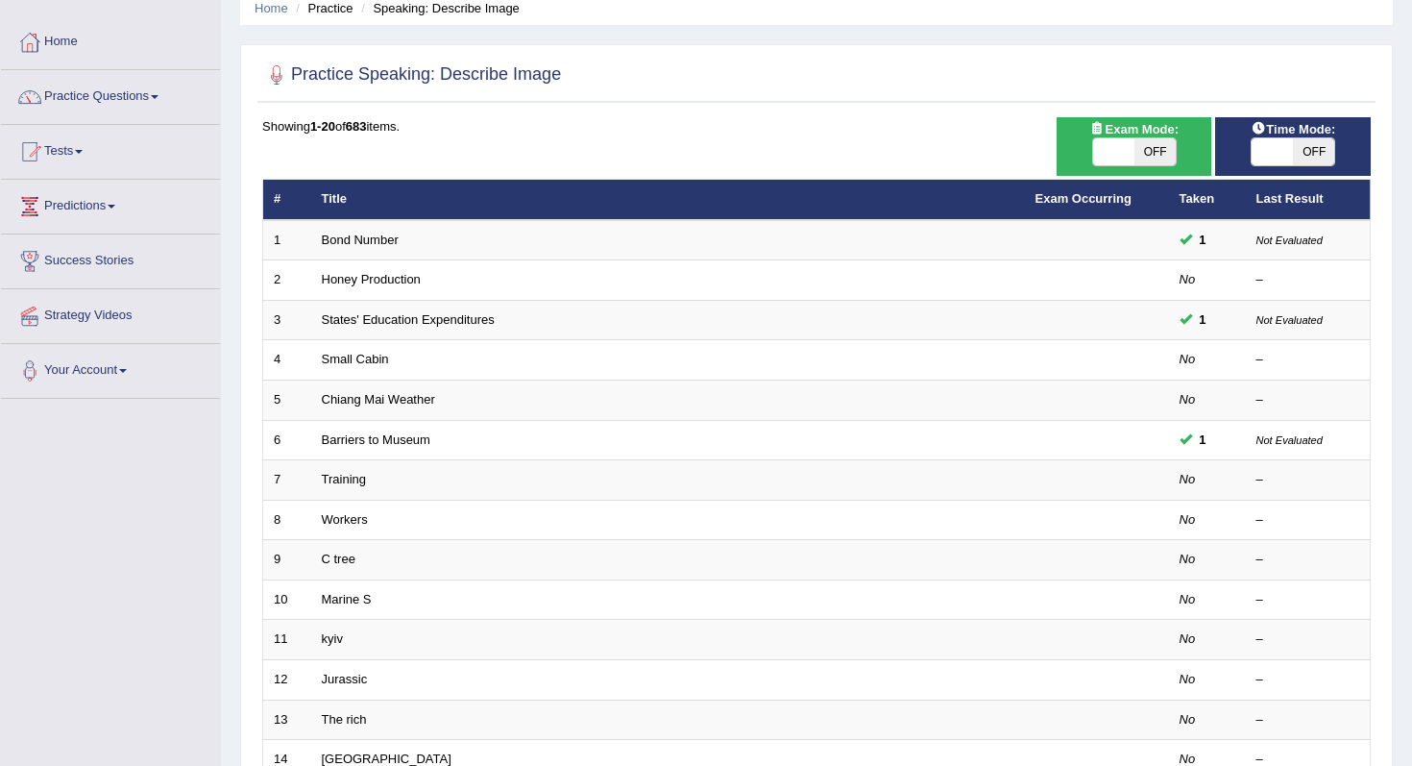
scroll to position [82, 0]
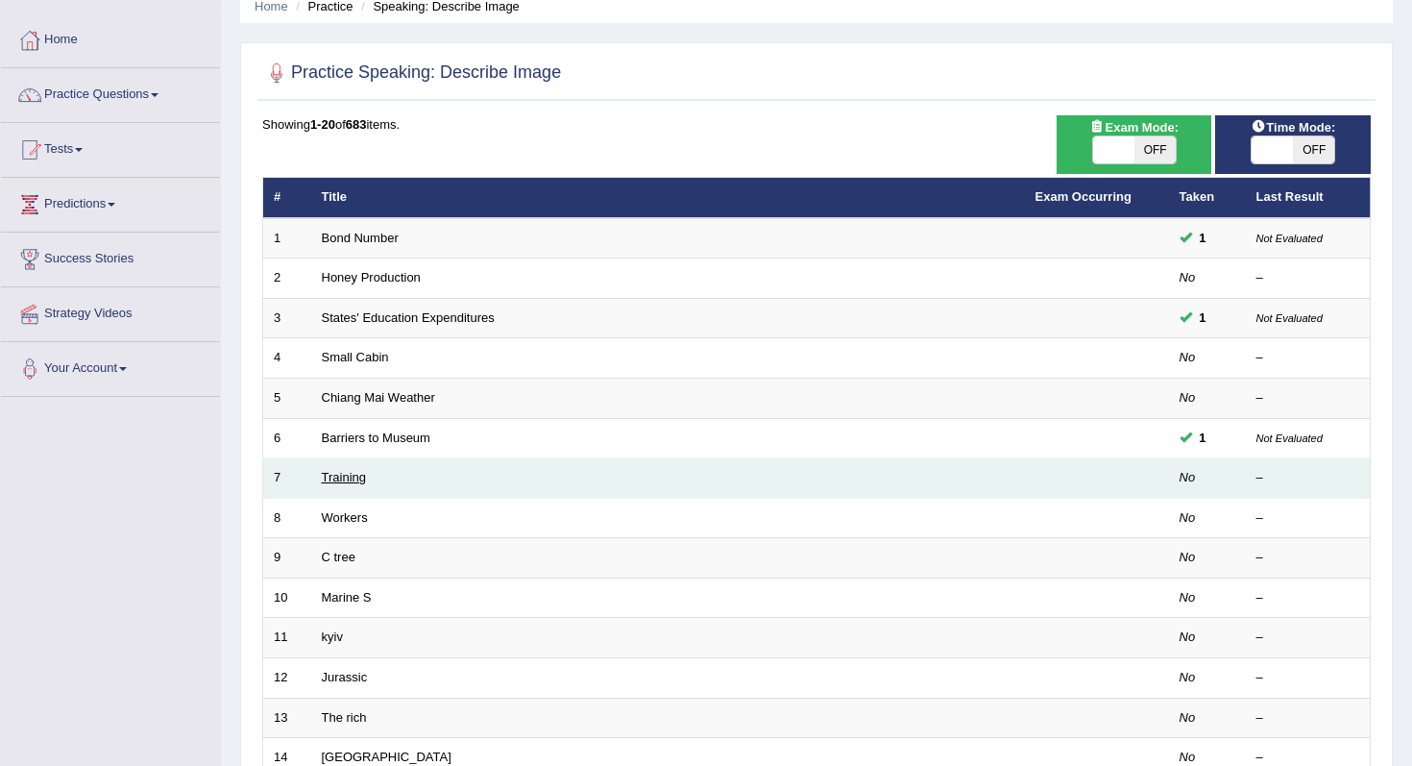
click at [348, 479] on link "Training" at bounding box center [344, 477] width 44 height 14
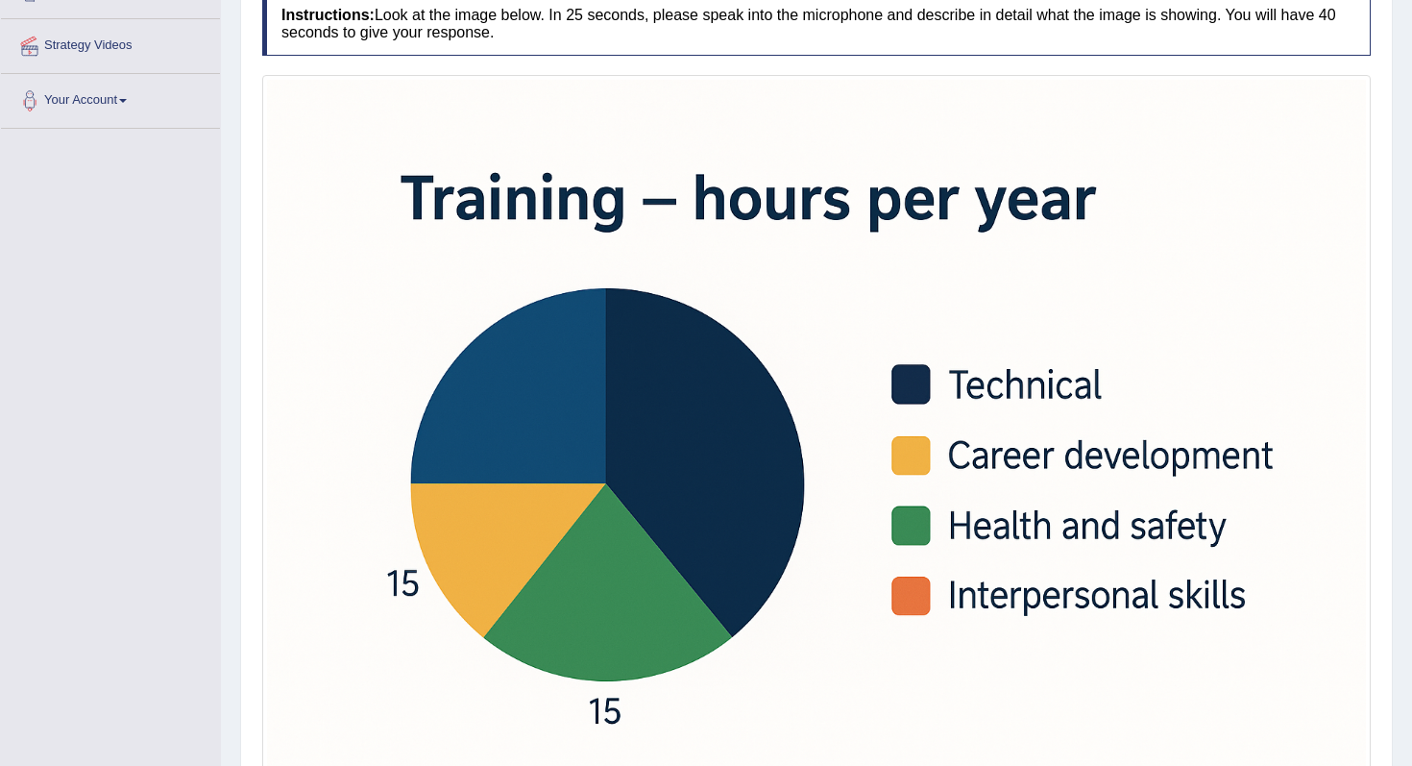
scroll to position [465, 0]
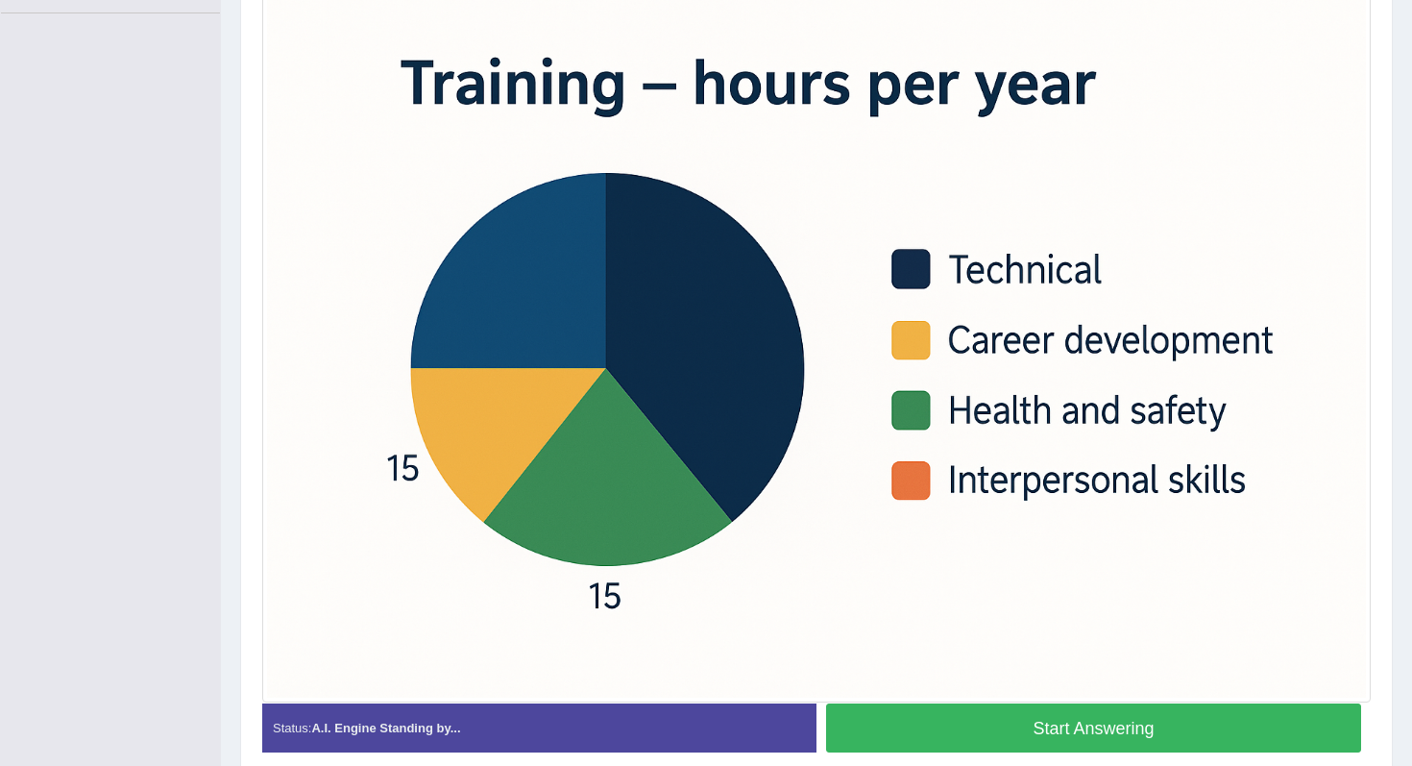
click at [880, 734] on button "Start Answering" at bounding box center [1093, 727] width 535 height 49
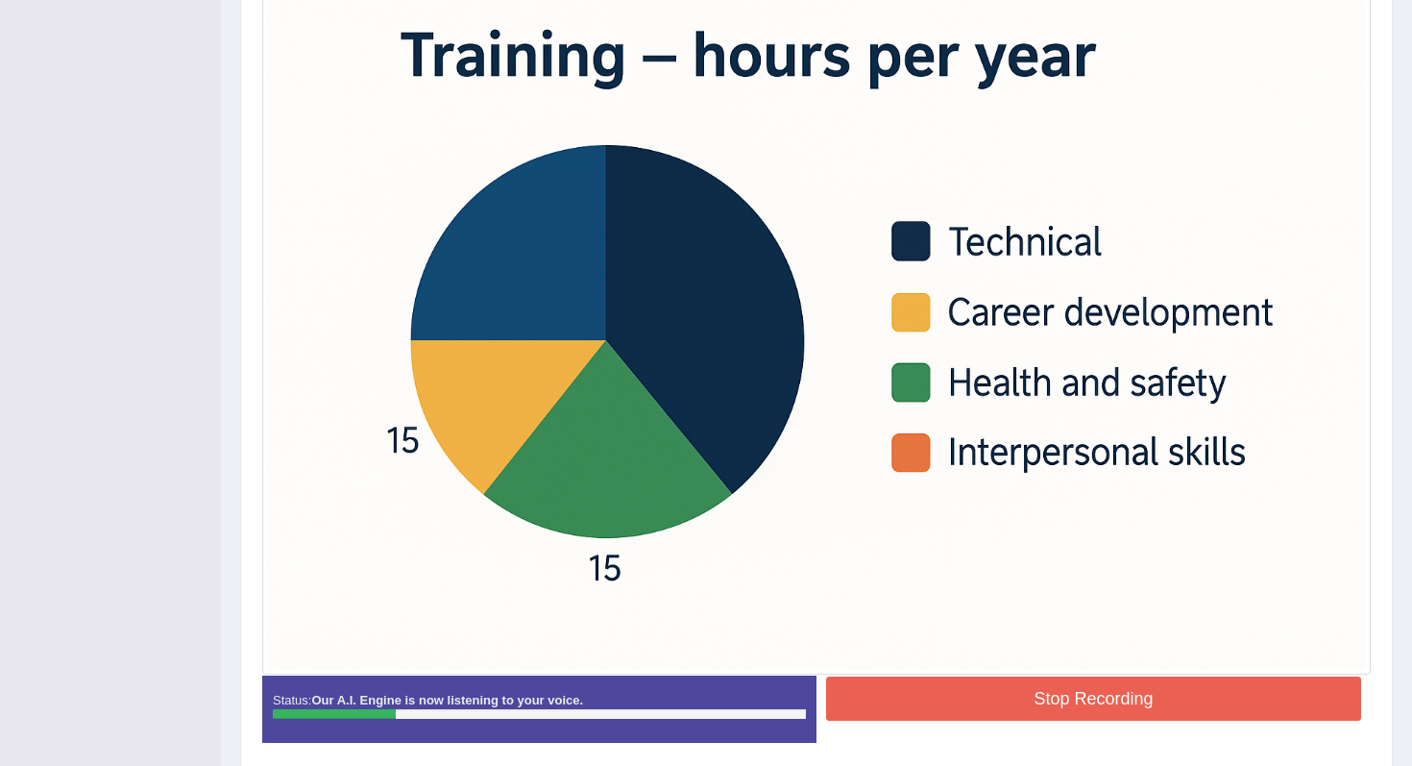
scroll to position [494, 0]
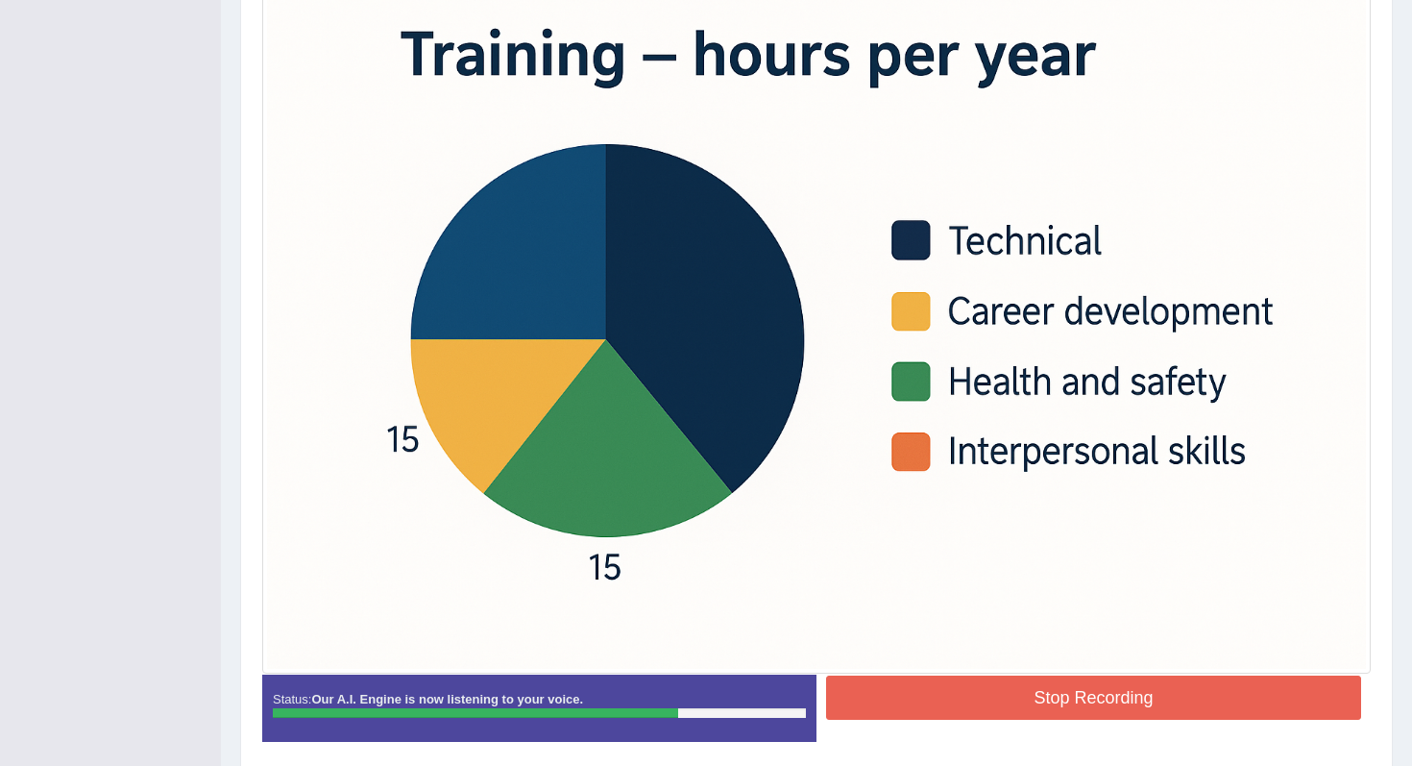
click at [903, 695] on button "Stop Recording" at bounding box center [1093, 697] width 535 height 44
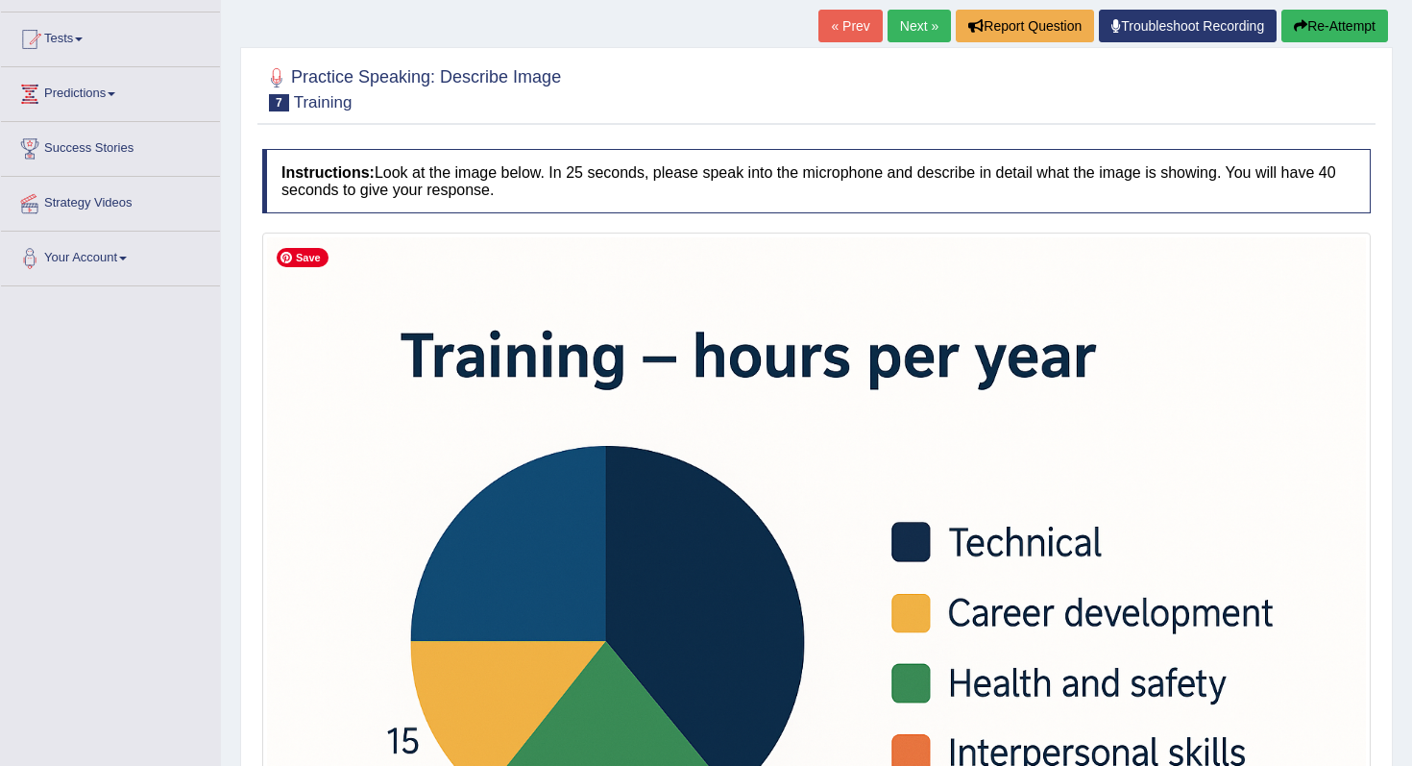
scroll to position [190, 0]
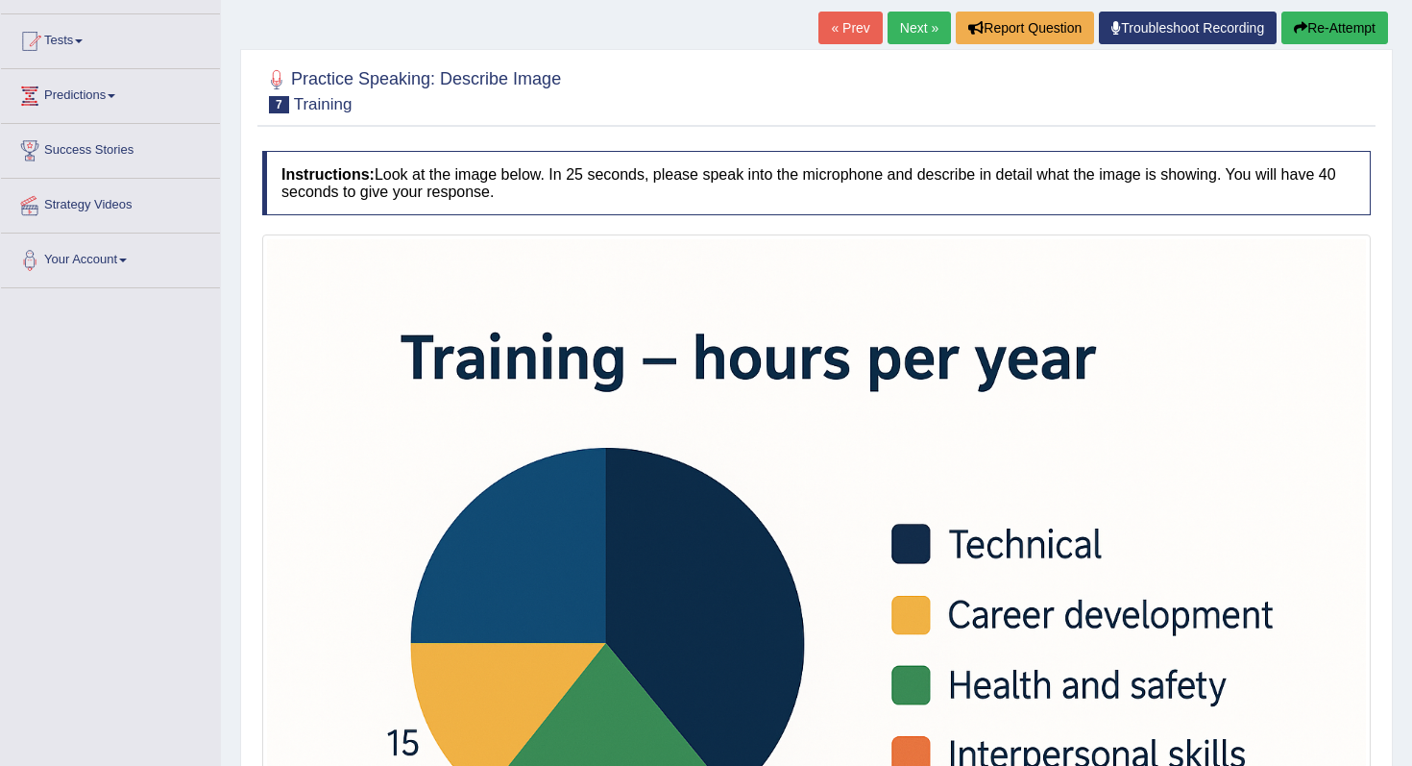
click at [902, 32] on link "Next »" at bounding box center [919, 28] width 63 height 33
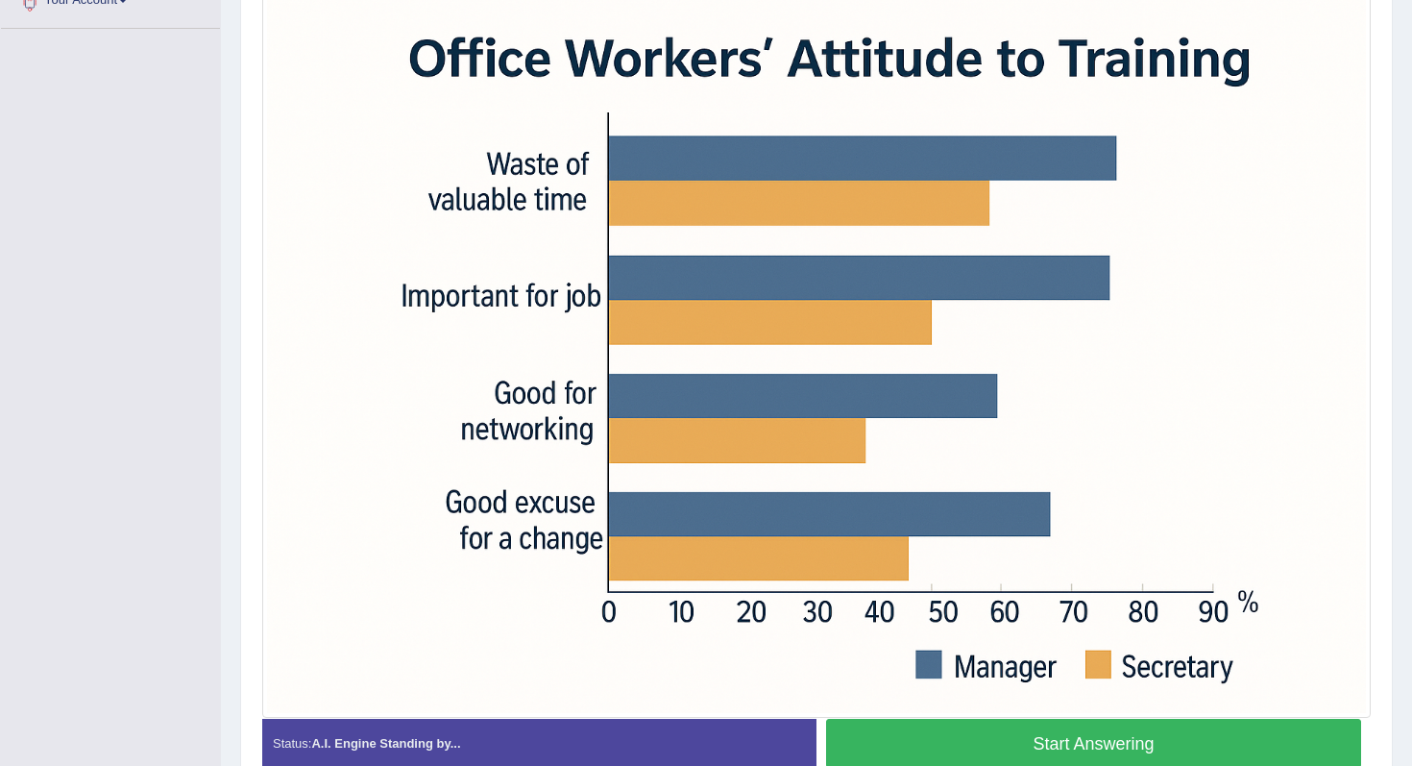
scroll to position [452, 0]
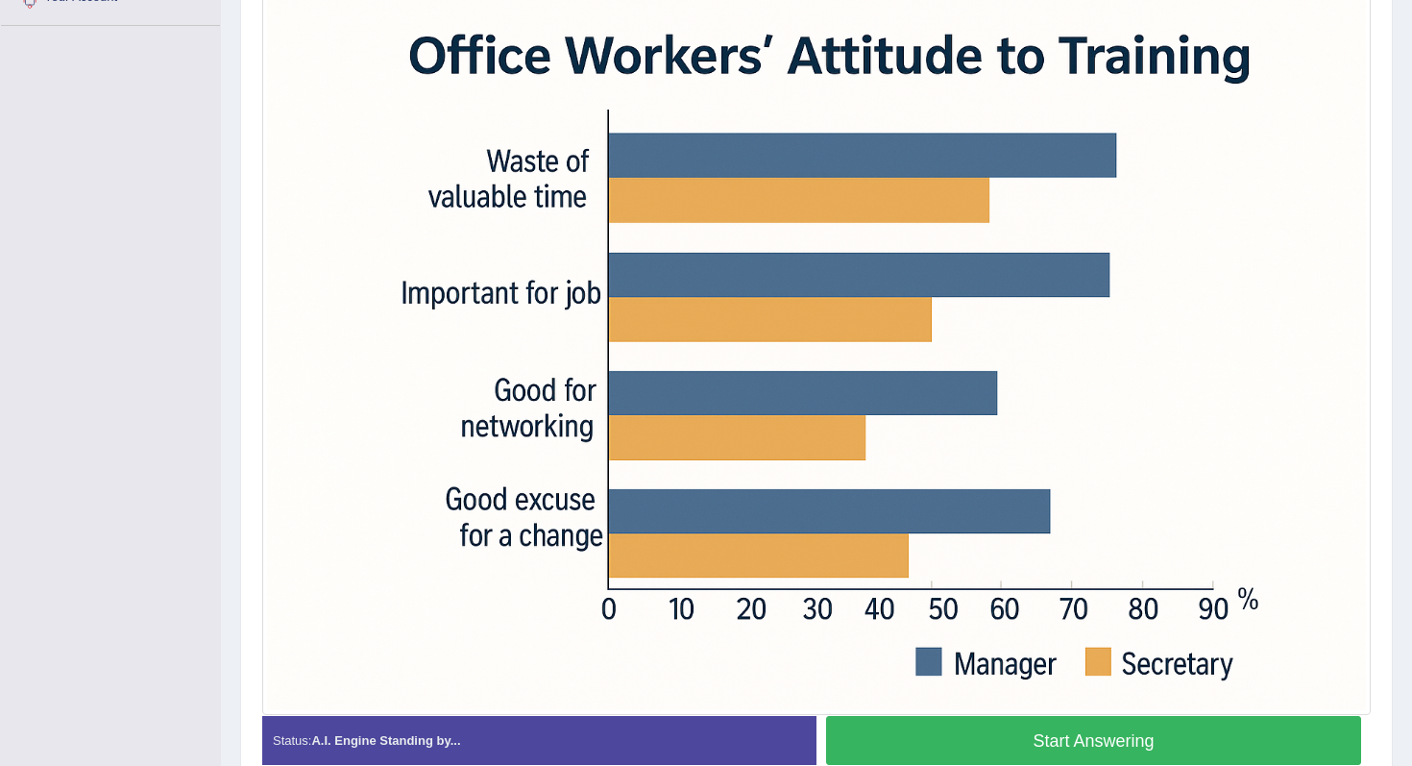
click at [900, 739] on button "Start Answering" at bounding box center [1093, 740] width 535 height 49
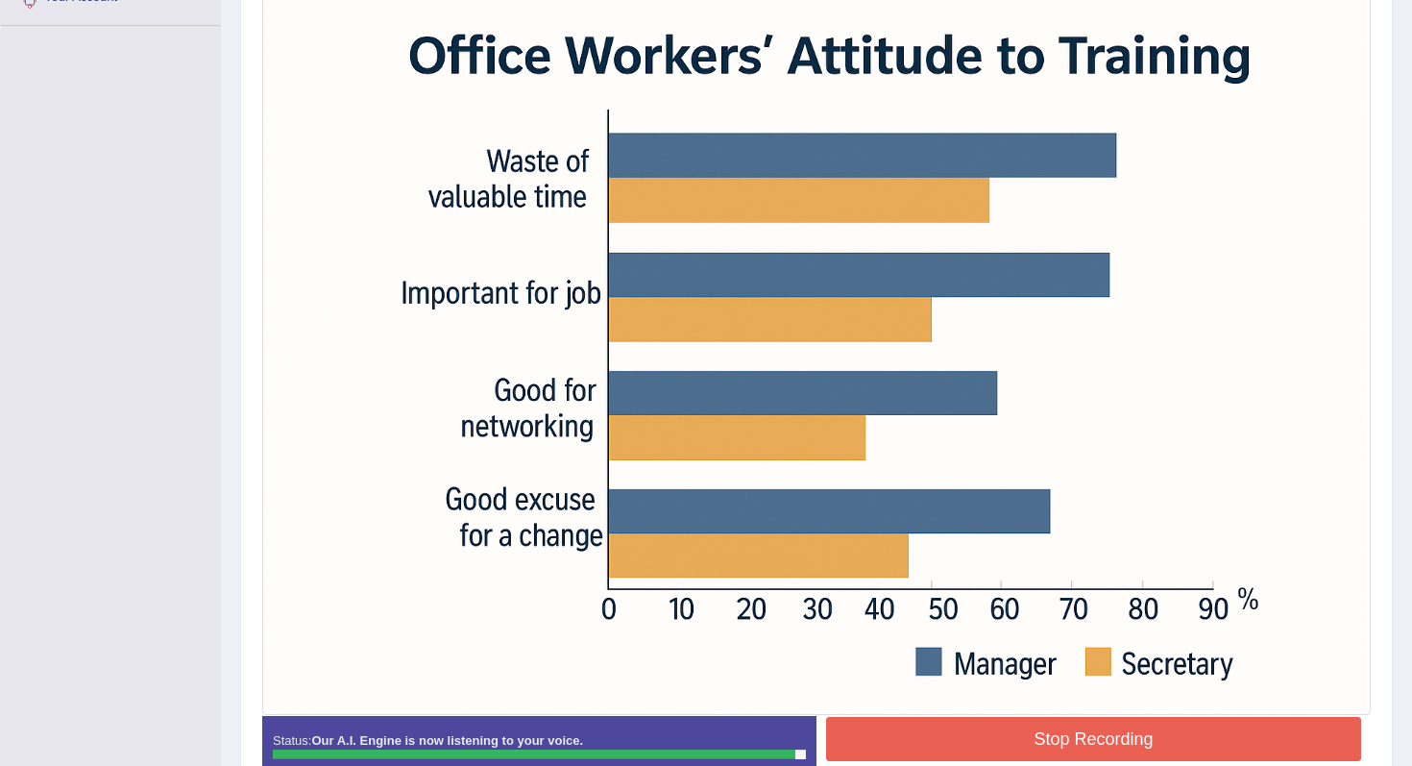
click at [900, 739] on button "Stop Recording" at bounding box center [1093, 739] width 535 height 44
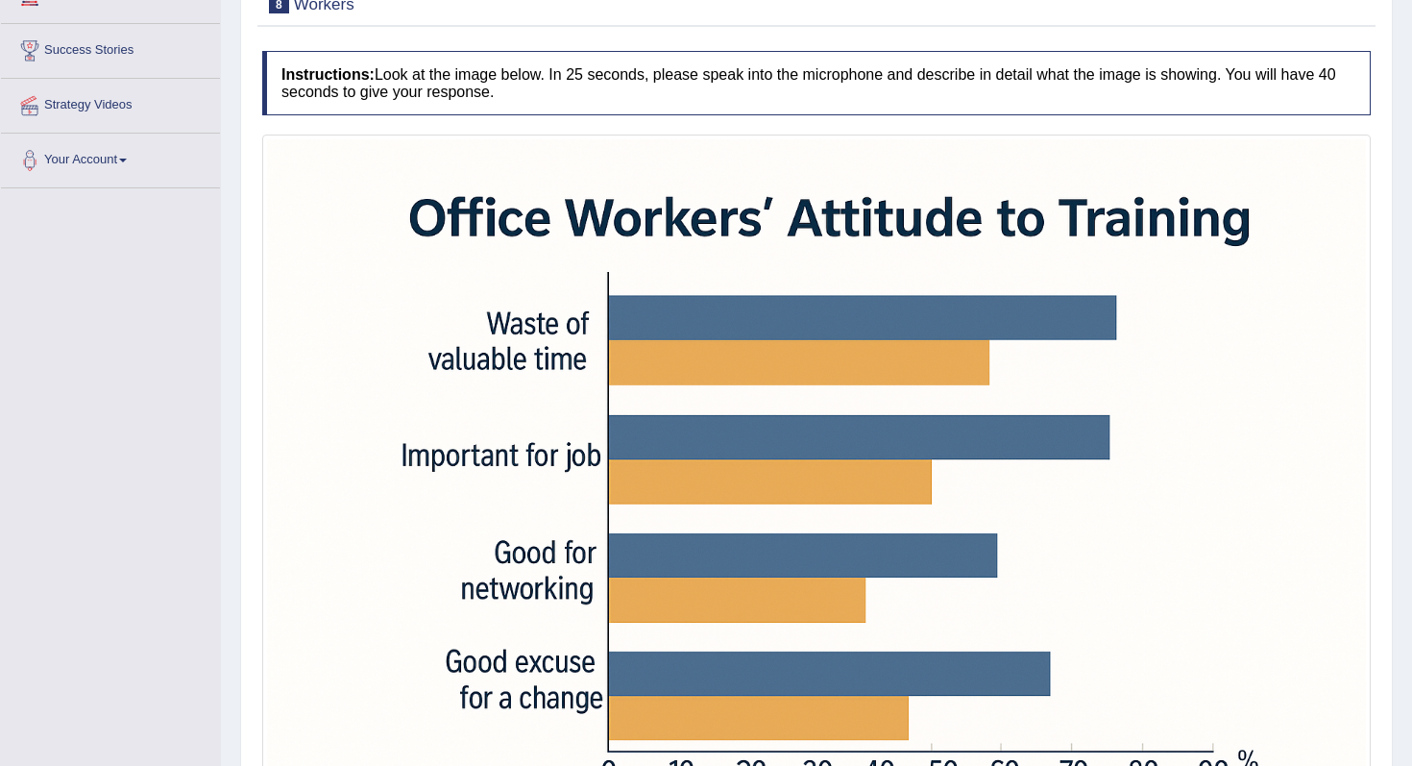
scroll to position [0, 0]
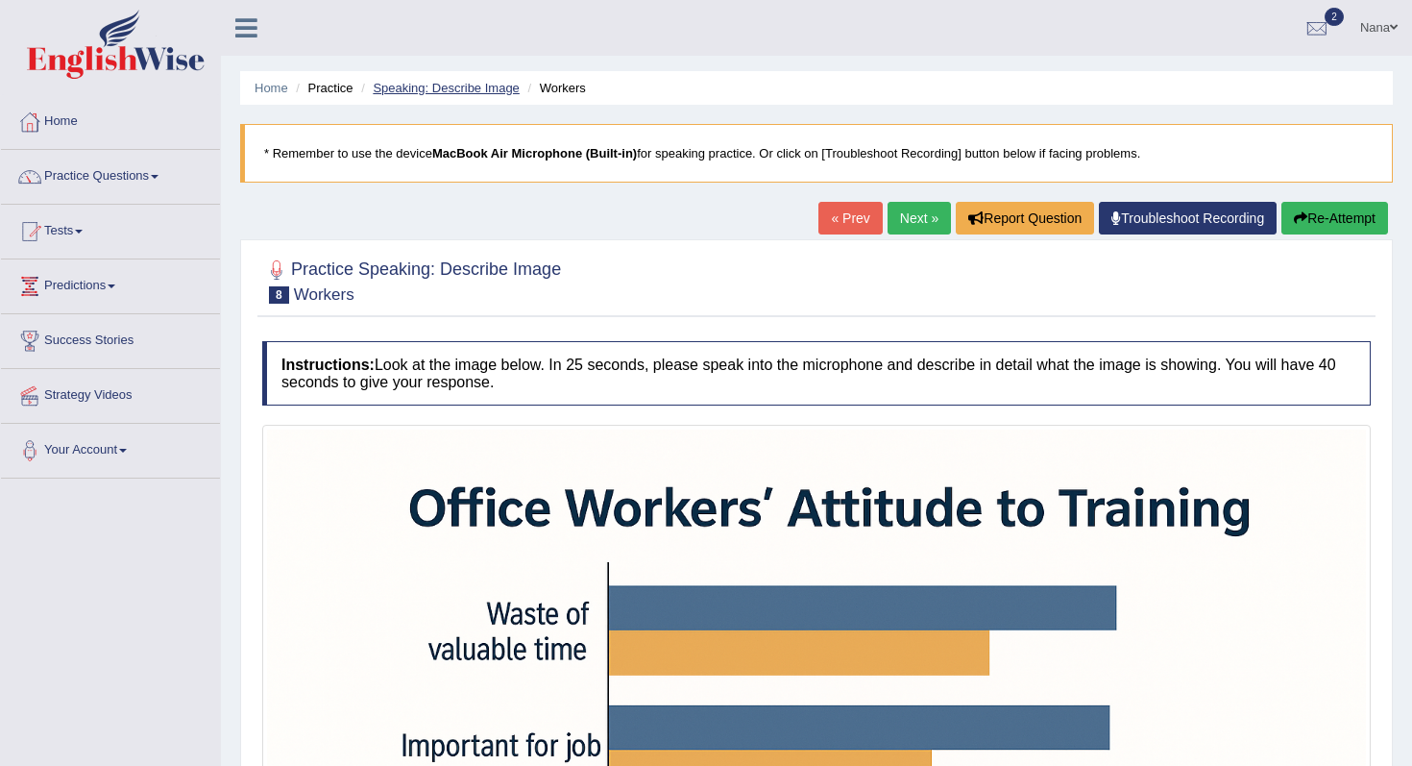
click at [508, 84] on link "Speaking: Describe Image" at bounding box center [446, 88] width 146 height 14
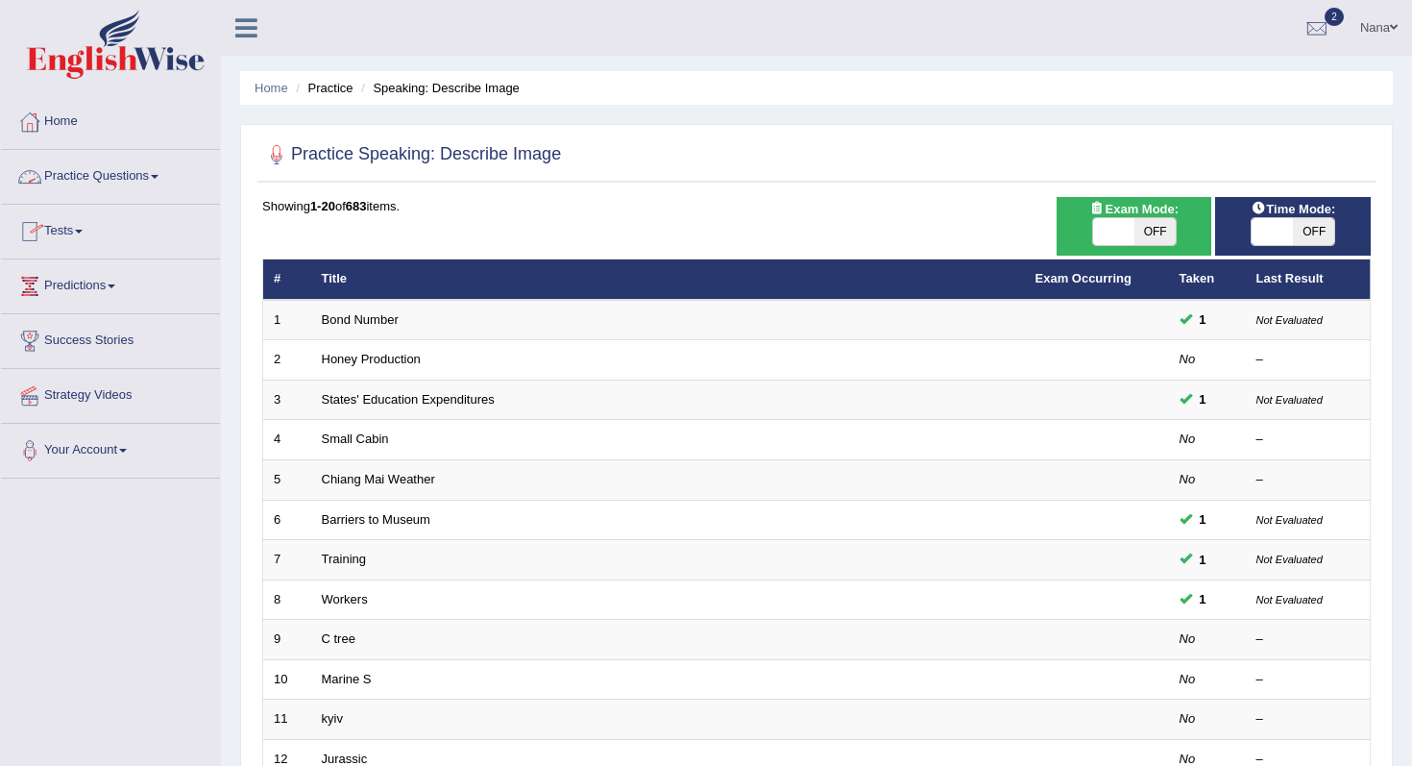
click at [99, 185] on link "Practice Questions" at bounding box center [110, 174] width 219 height 48
